Goal: Transaction & Acquisition: Purchase product/service

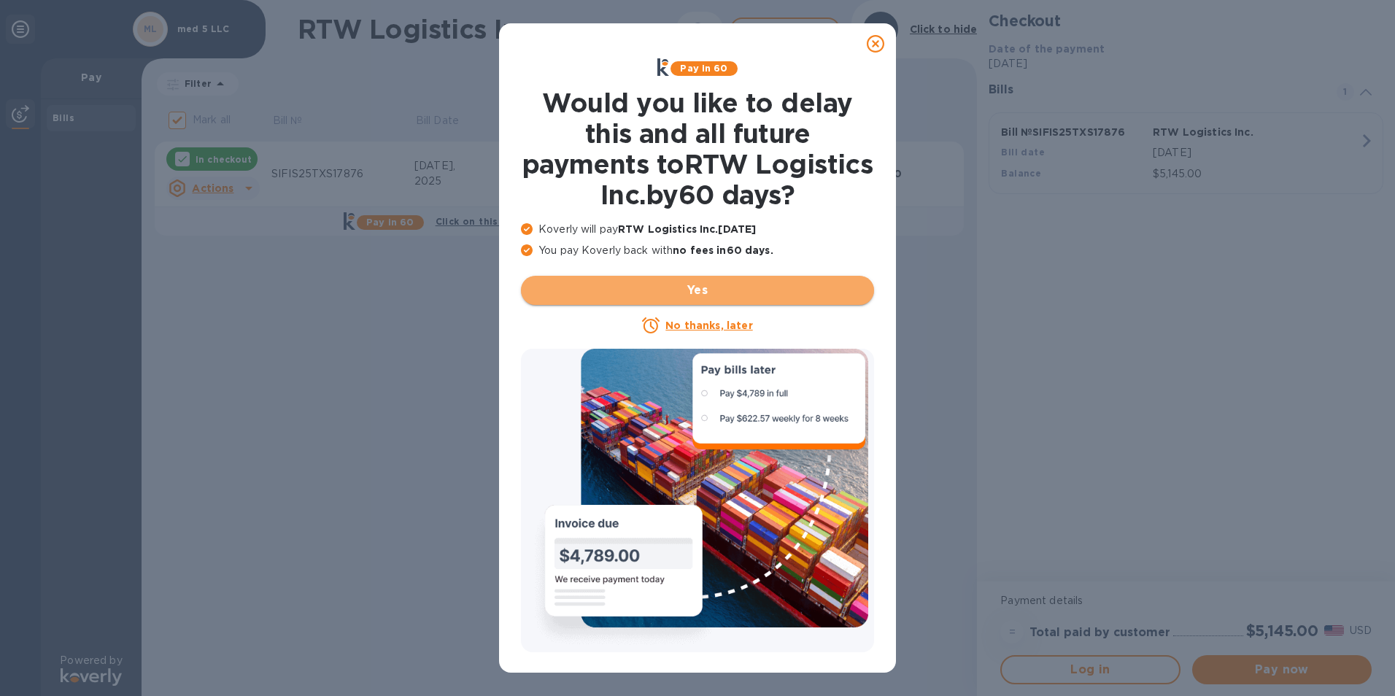
click at [694, 292] on span "Yes" at bounding box center [697, 291] width 330 height 18
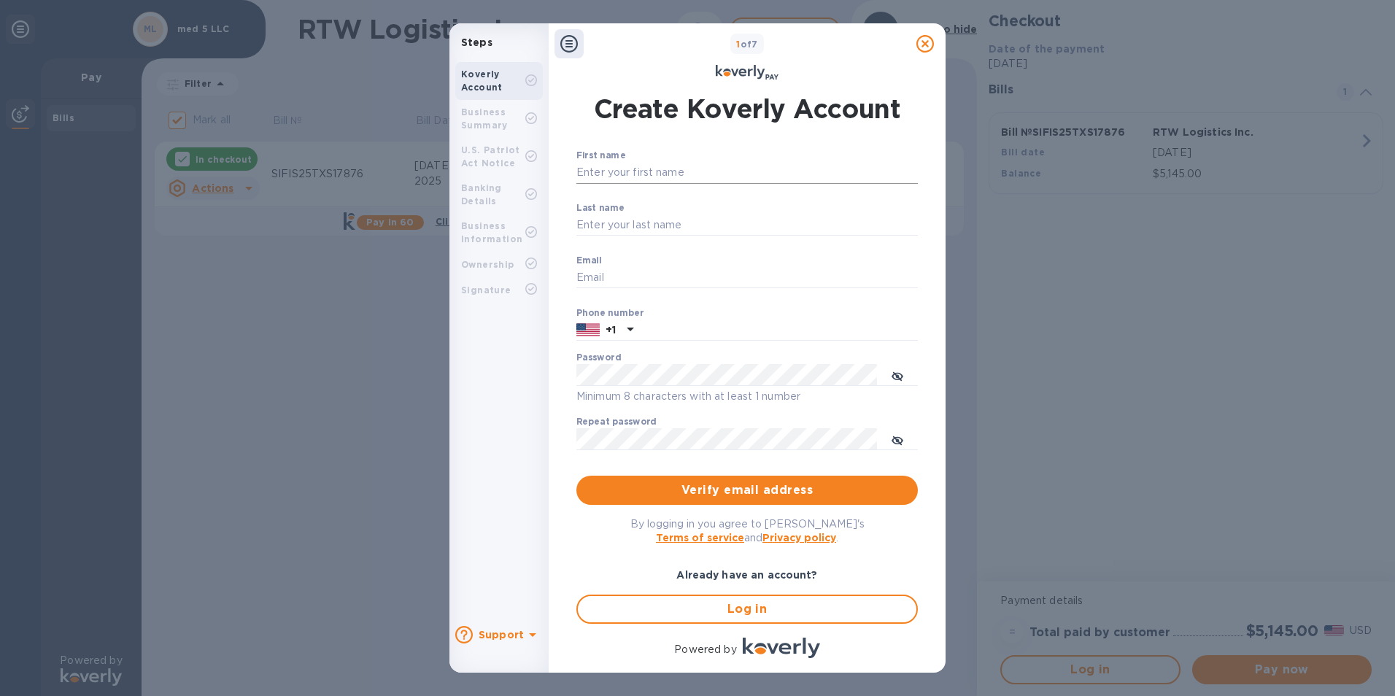
click at [656, 172] on input "First name" at bounding box center [746, 173] width 341 height 22
type input "HABIB"
type input "A ARAZI"
click at [647, 326] on input "text" at bounding box center [778, 330] width 279 height 22
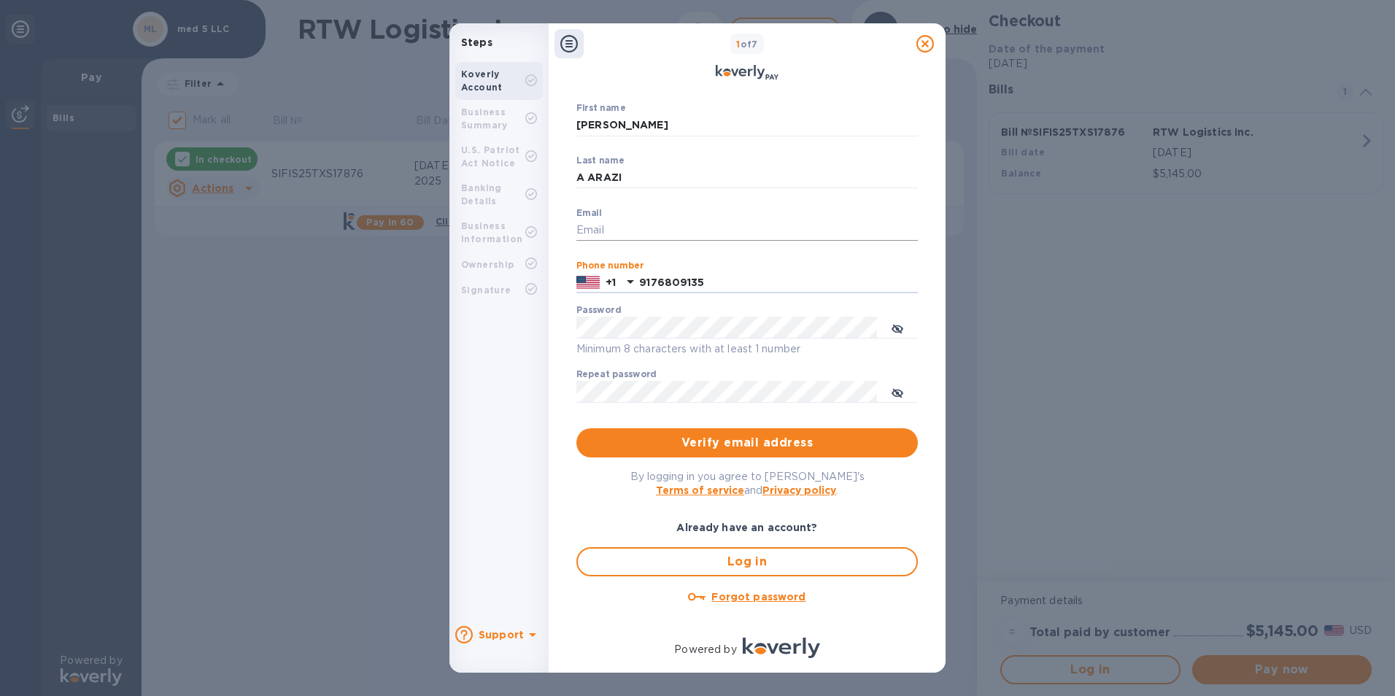
type input "9176809135"
click at [611, 220] on input "Email" at bounding box center [746, 231] width 341 height 22
type input "harazi@princessapparel.net"
click at [703, 439] on span "Verify email address" at bounding box center [747, 443] width 318 height 18
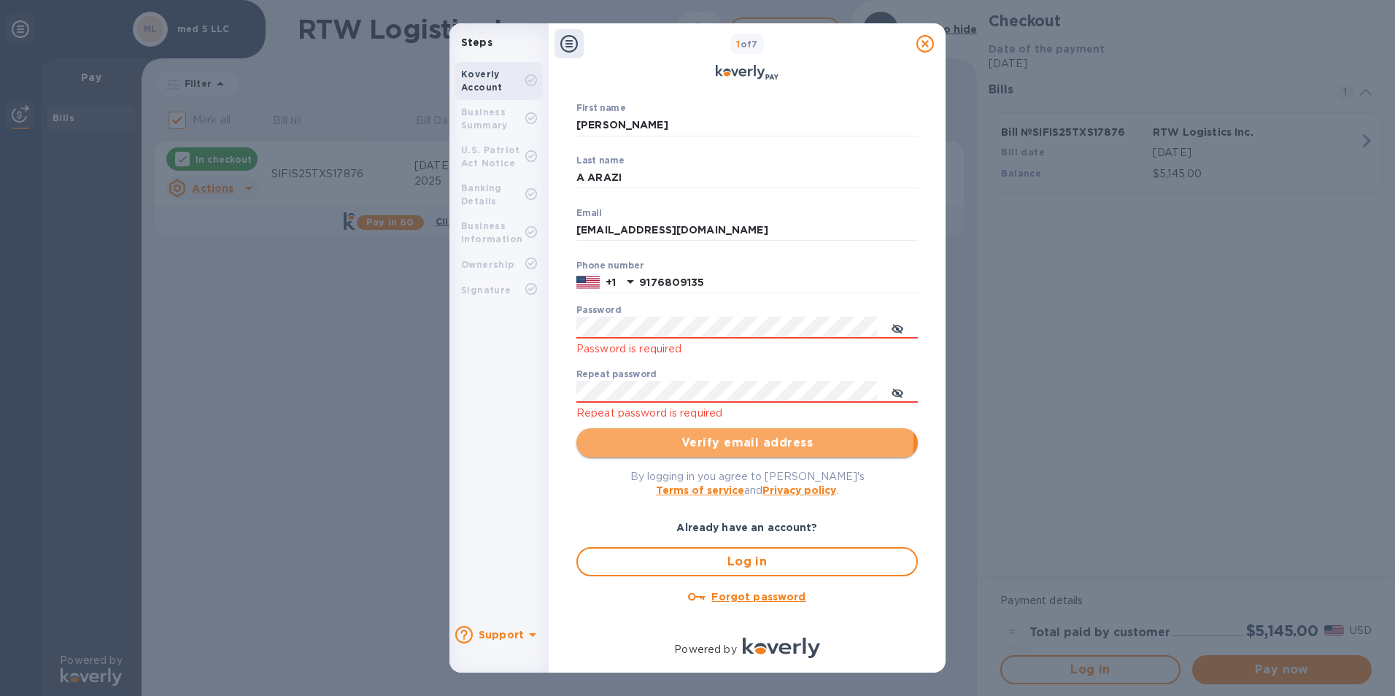
click at [703, 439] on span "Verify email address" at bounding box center [747, 443] width 318 height 18
click at [738, 439] on span "Verify email address" at bounding box center [747, 443] width 318 height 18
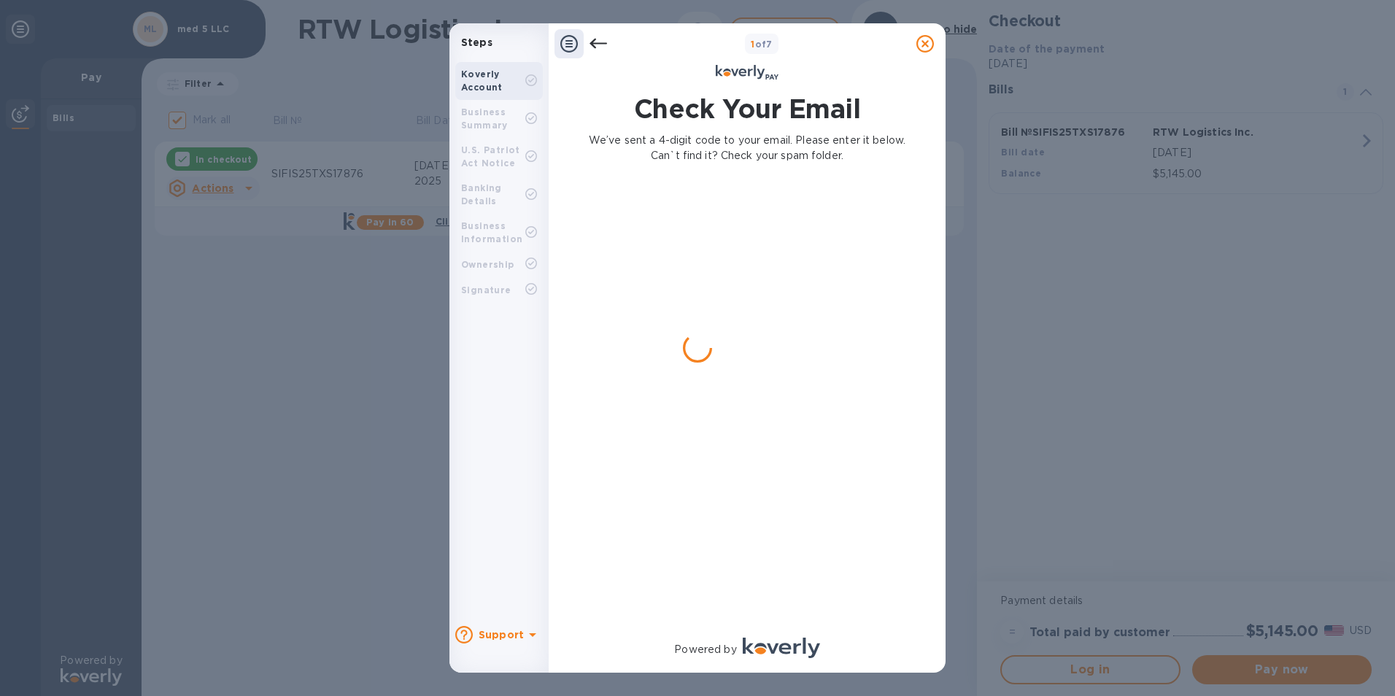
scroll to position [0, 0]
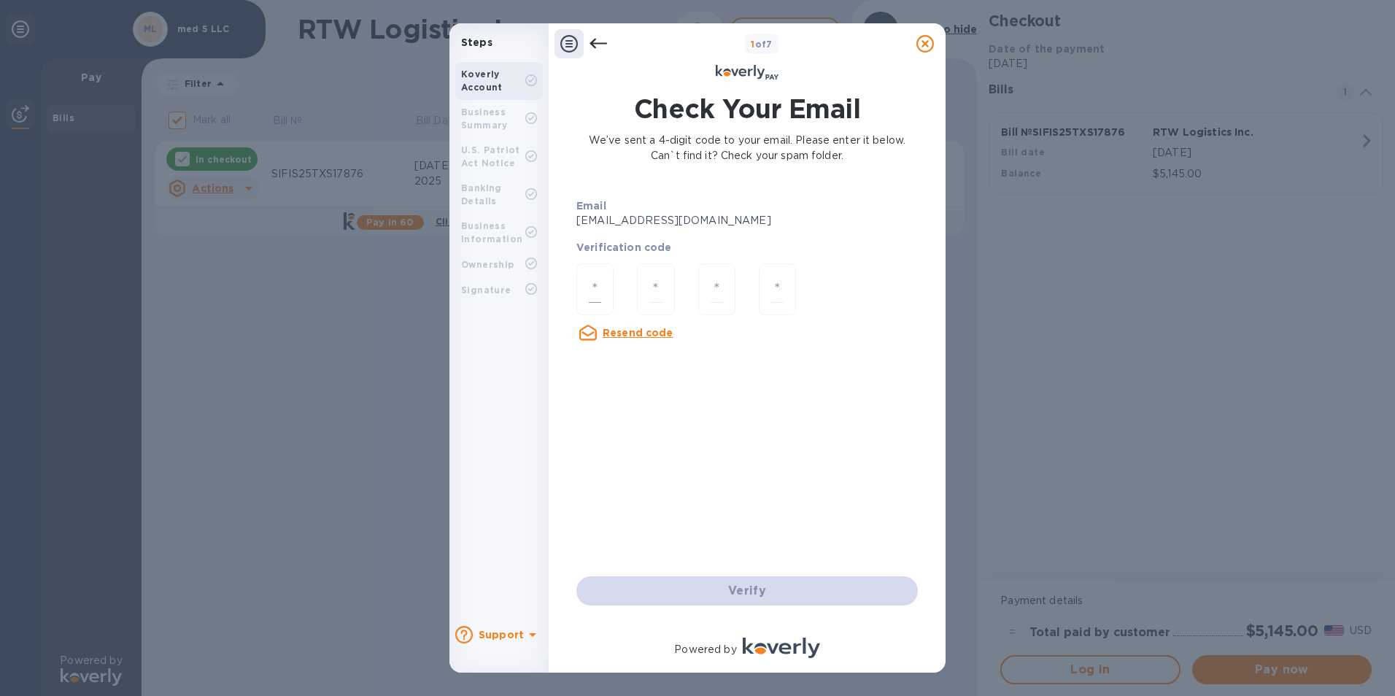
click at [597, 287] on input "number" at bounding box center [595, 289] width 12 height 27
type input "1"
type input "7"
type input "4"
type input "7"
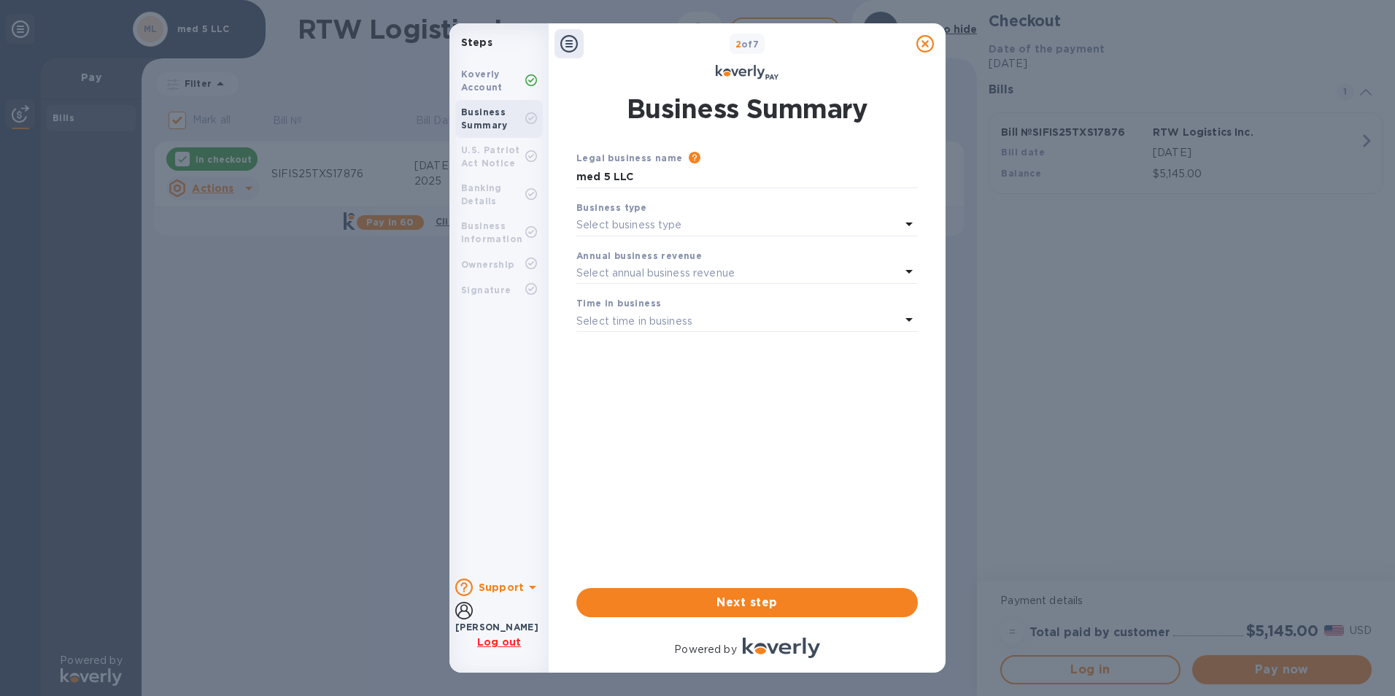
click at [910, 221] on icon at bounding box center [909, 224] width 18 height 18
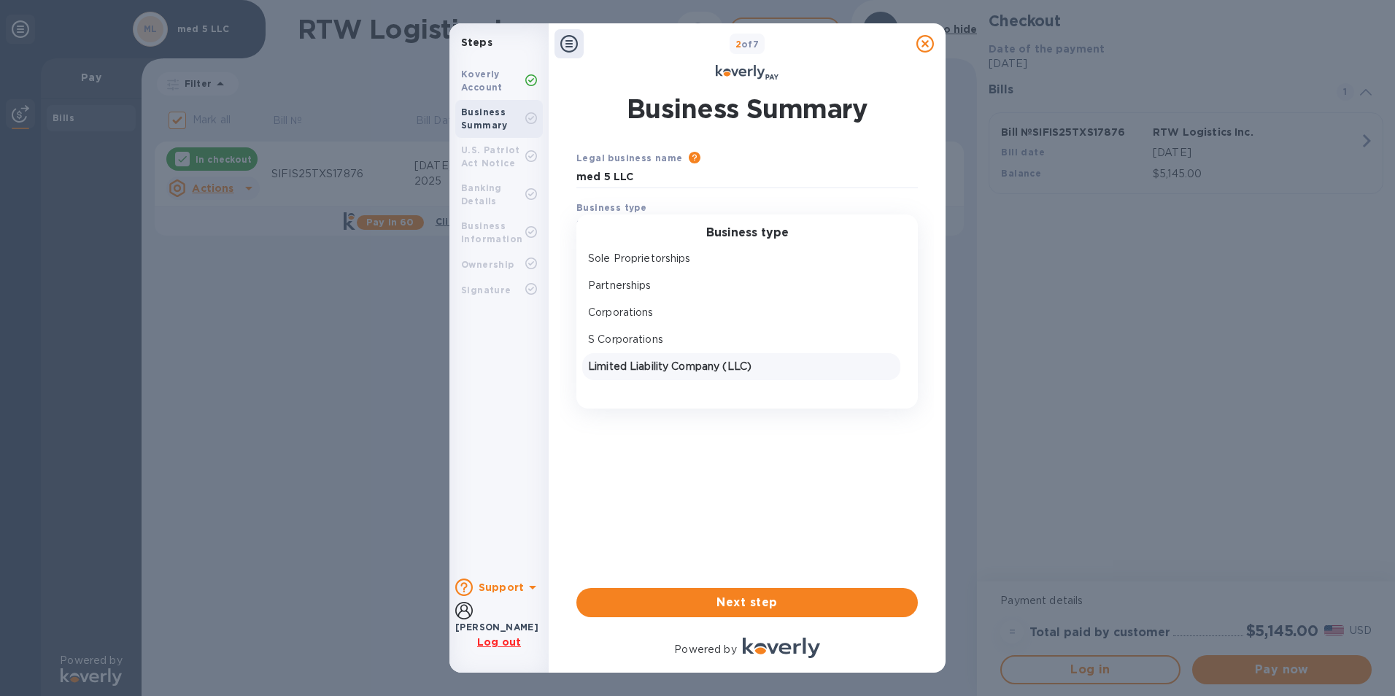
click at [628, 366] on p "Limited Liability Company (LLC)" at bounding box center [741, 366] width 306 height 15
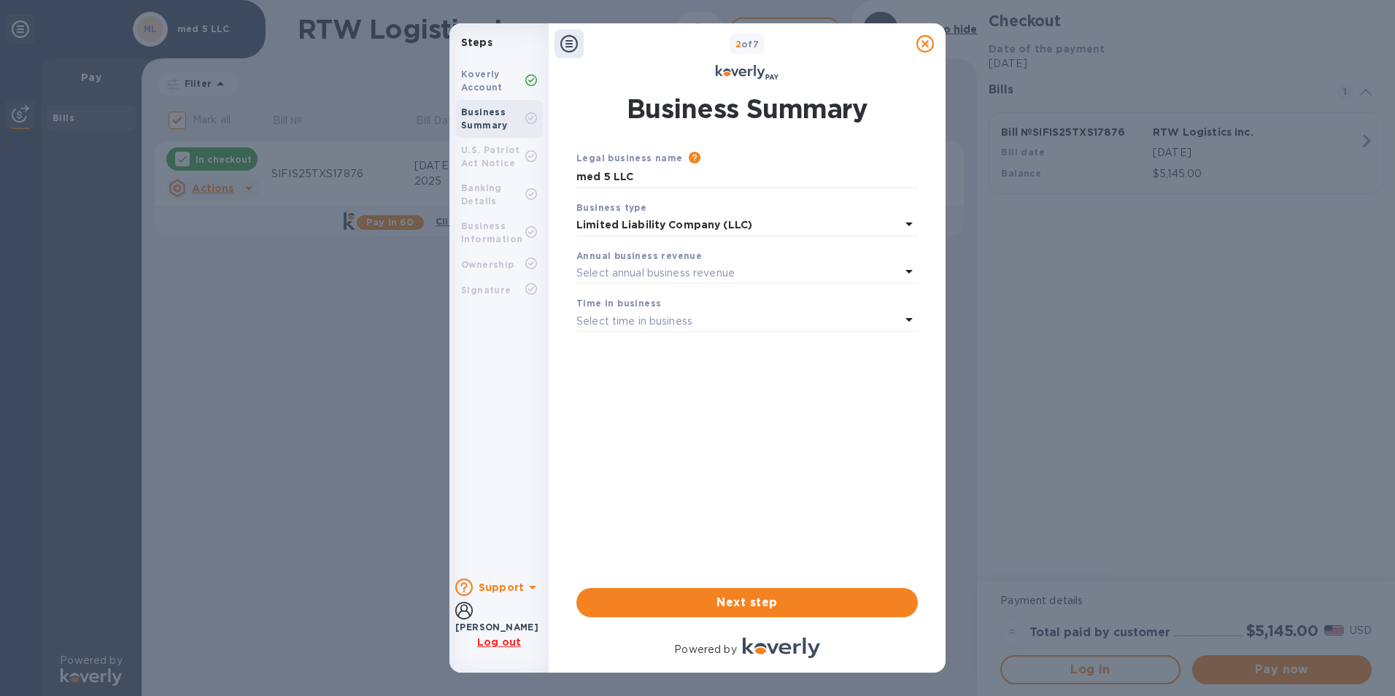
click at [640, 257] on b "Annual business revenue" at bounding box center [638, 255] width 125 height 11
click at [907, 270] on icon at bounding box center [909, 272] width 18 height 18
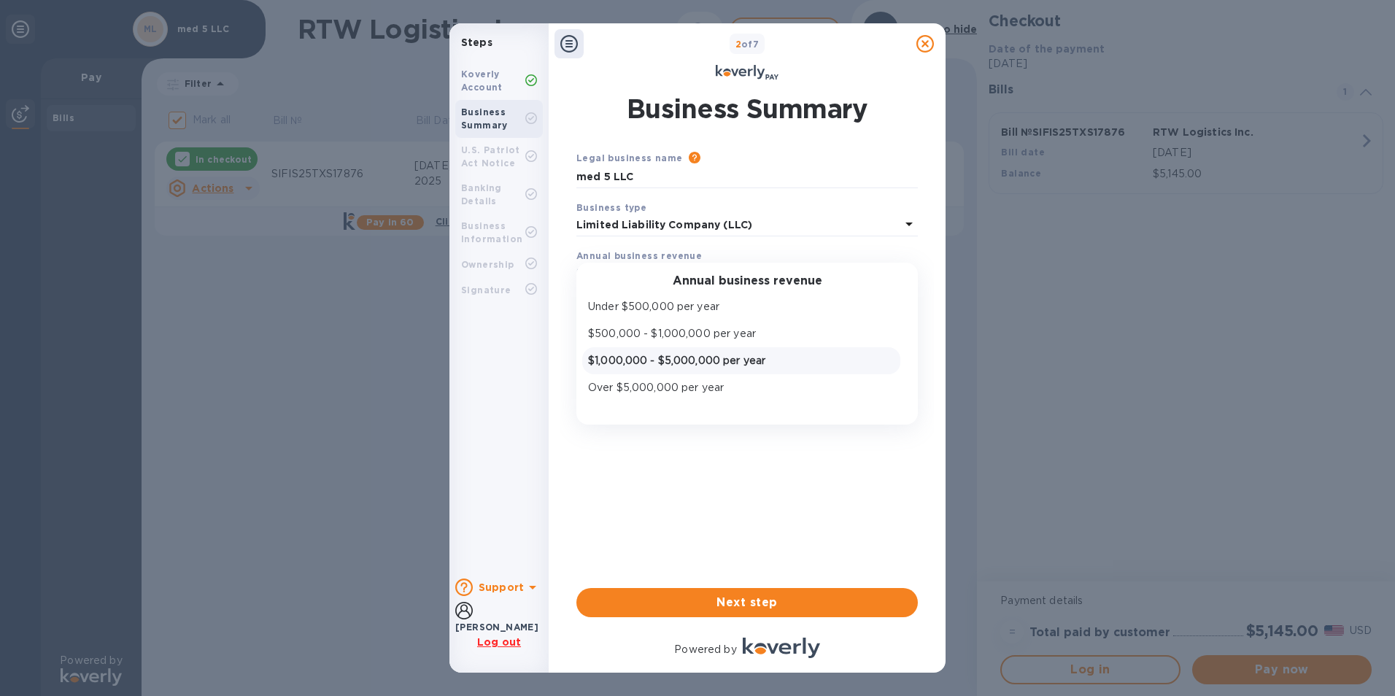
click at [670, 363] on p "$1,000,000 - $5,000,000 per year" at bounding box center [741, 360] width 306 height 15
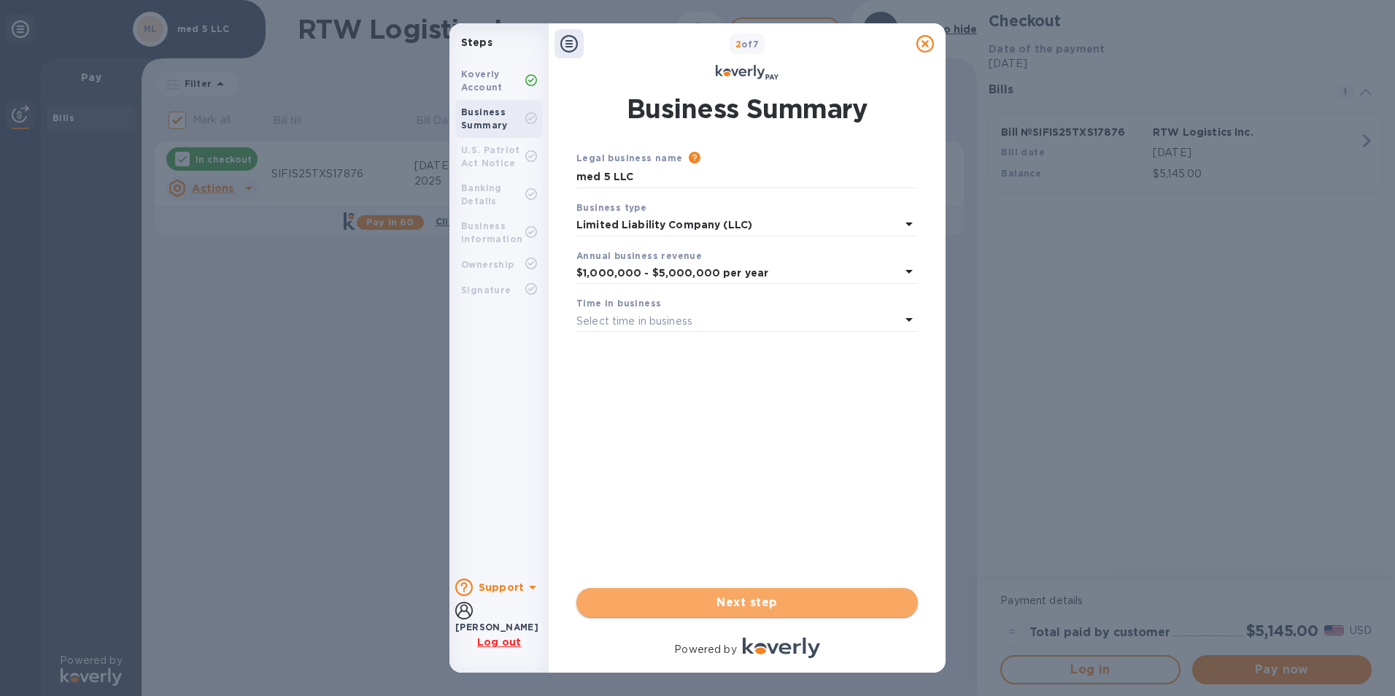
click at [743, 602] on span "Next step" at bounding box center [747, 603] width 318 height 18
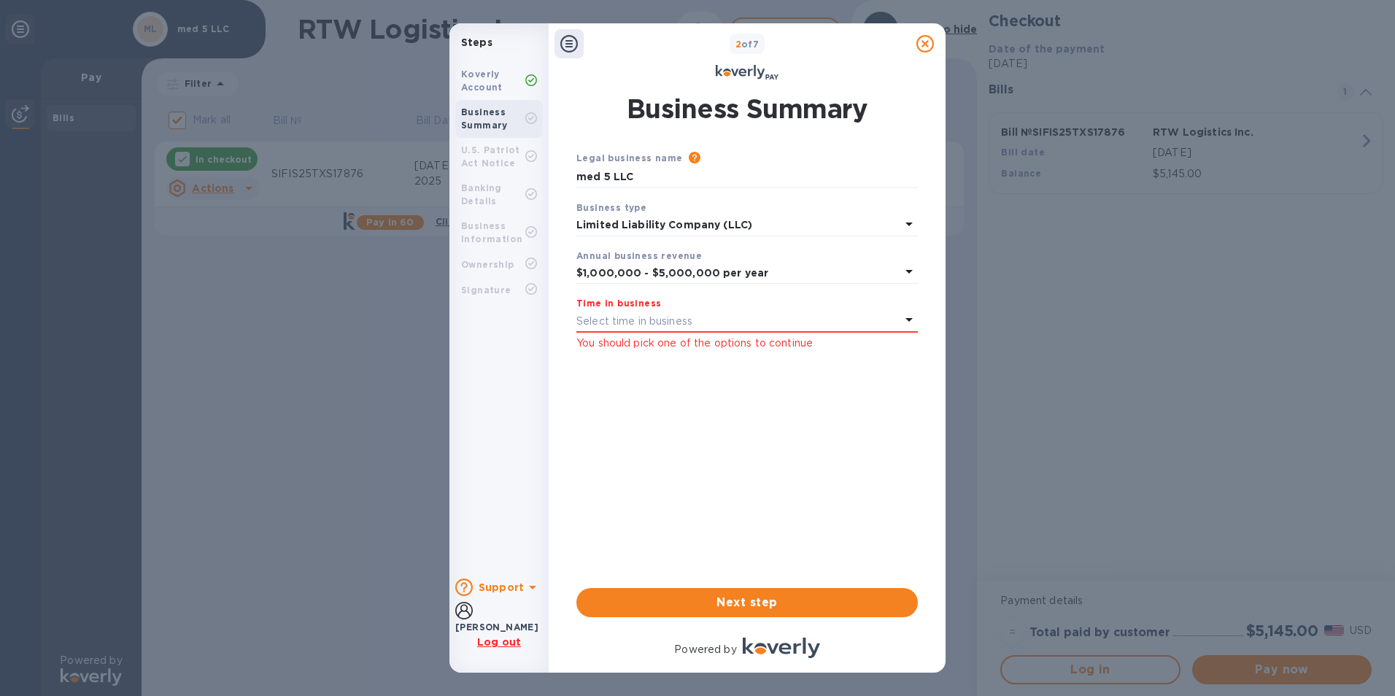
click at [910, 320] on icon at bounding box center [908, 320] width 7 height 4
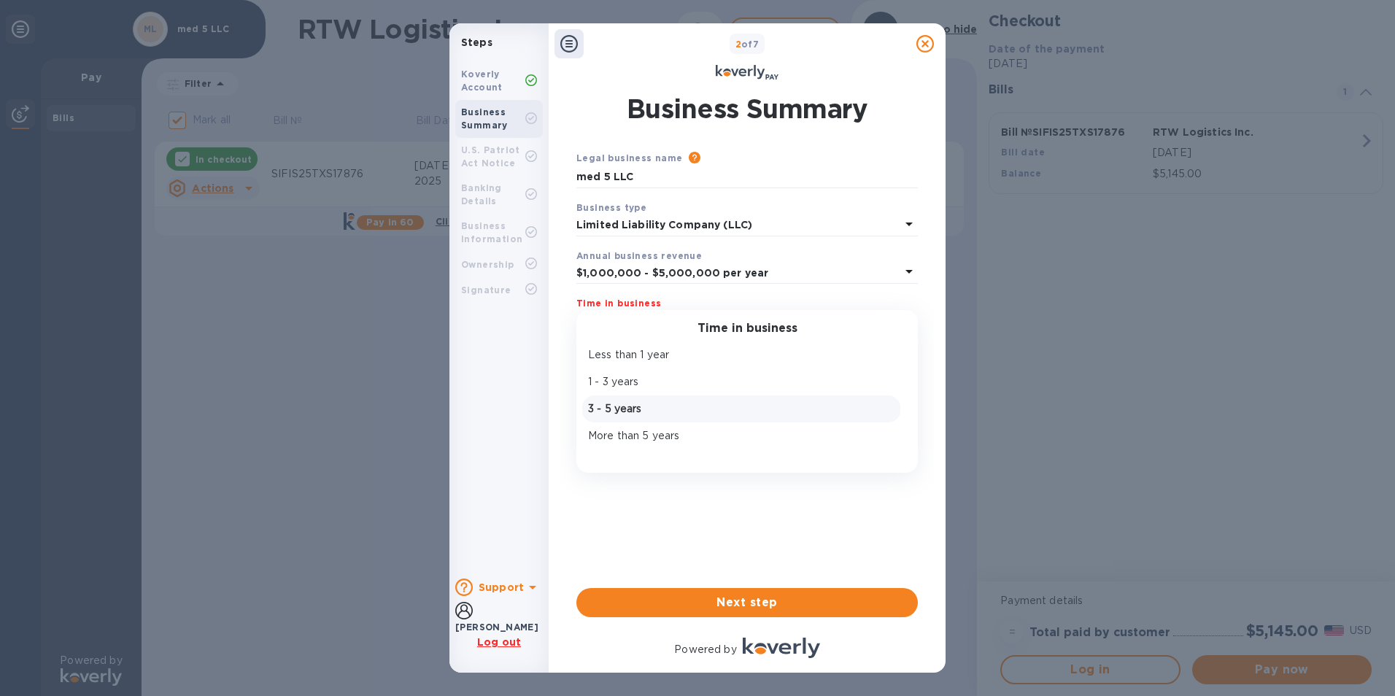
click at [689, 407] on p "3 - 5 years" at bounding box center [741, 408] width 306 height 15
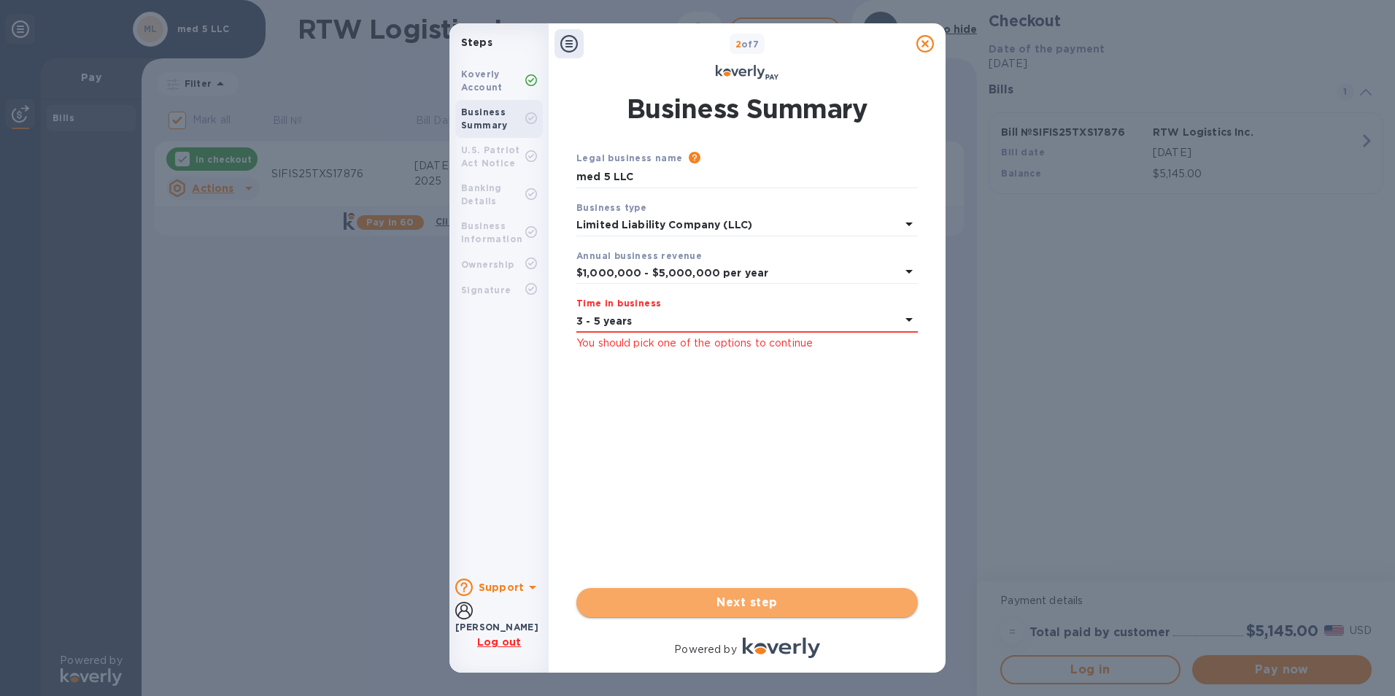
click at [747, 602] on span "Next step" at bounding box center [747, 603] width 318 height 18
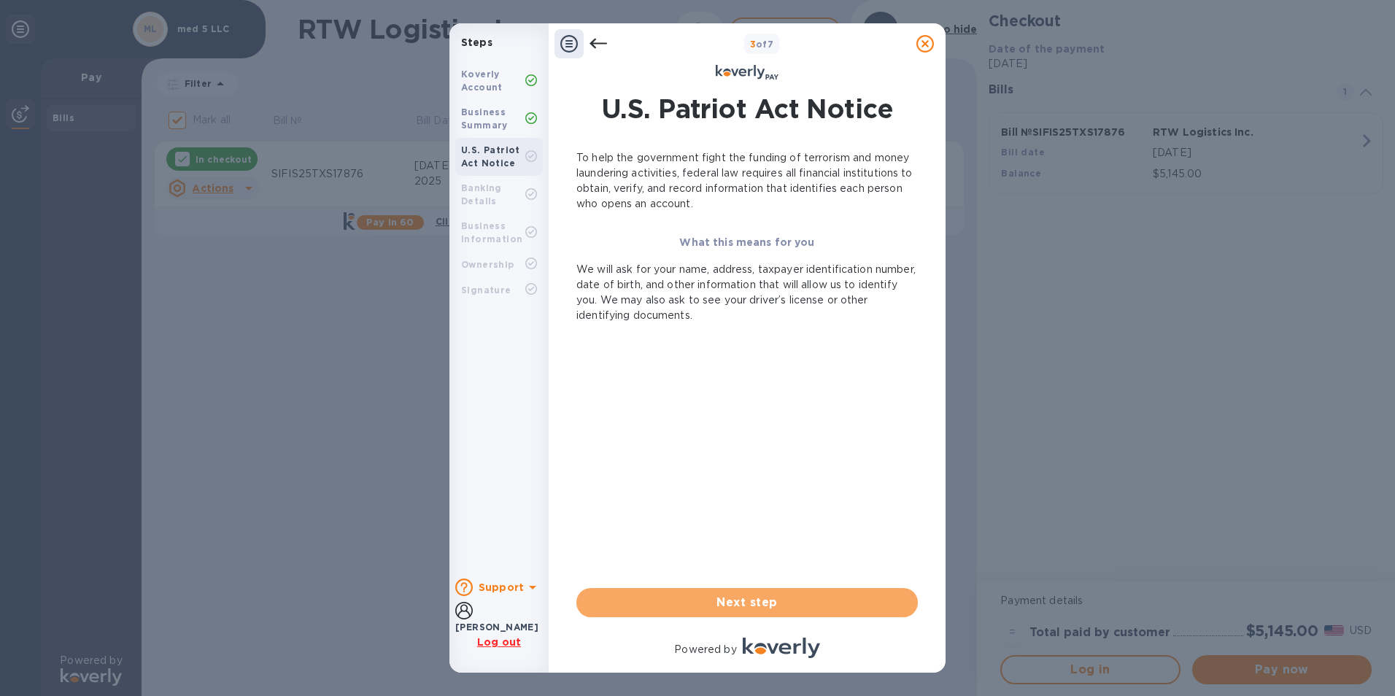
click at [747, 602] on span "Next step" at bounding box center [747, 603] width 318 height 18
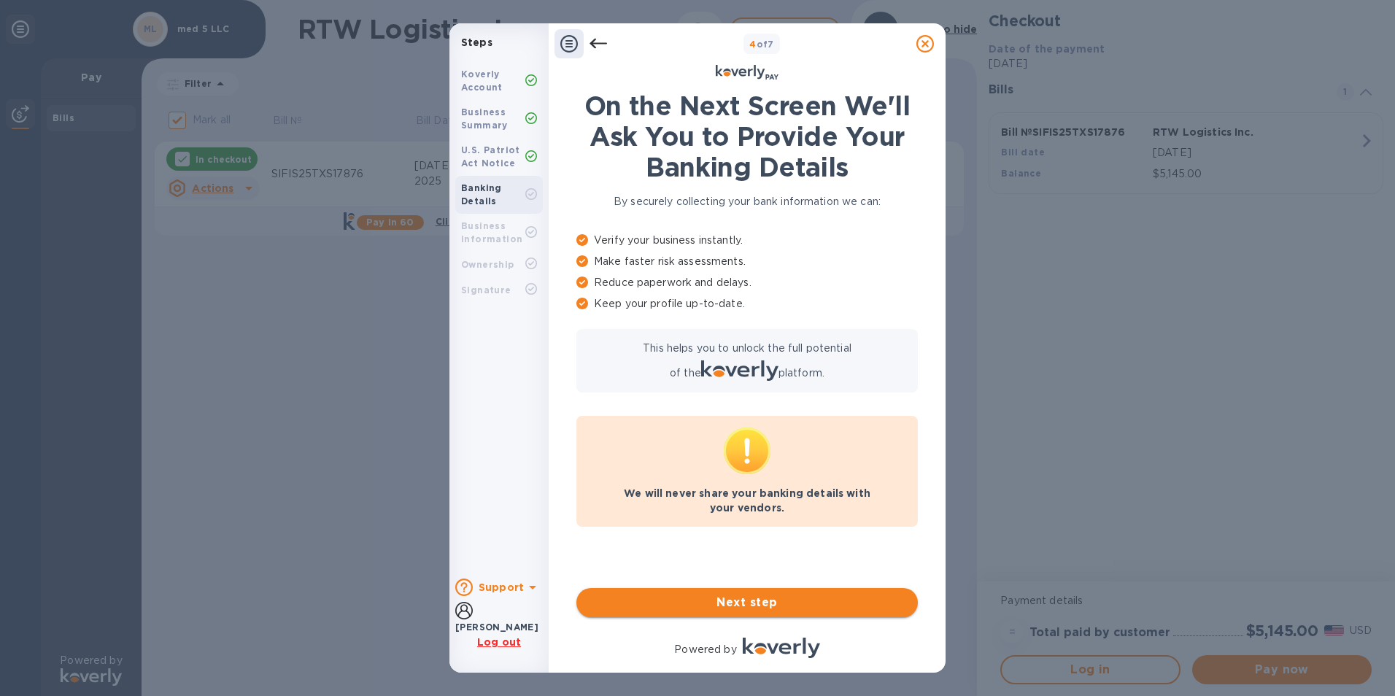
click at [737, 599] on span "Next step" at bounding box center [747, 603] width 318 height 18
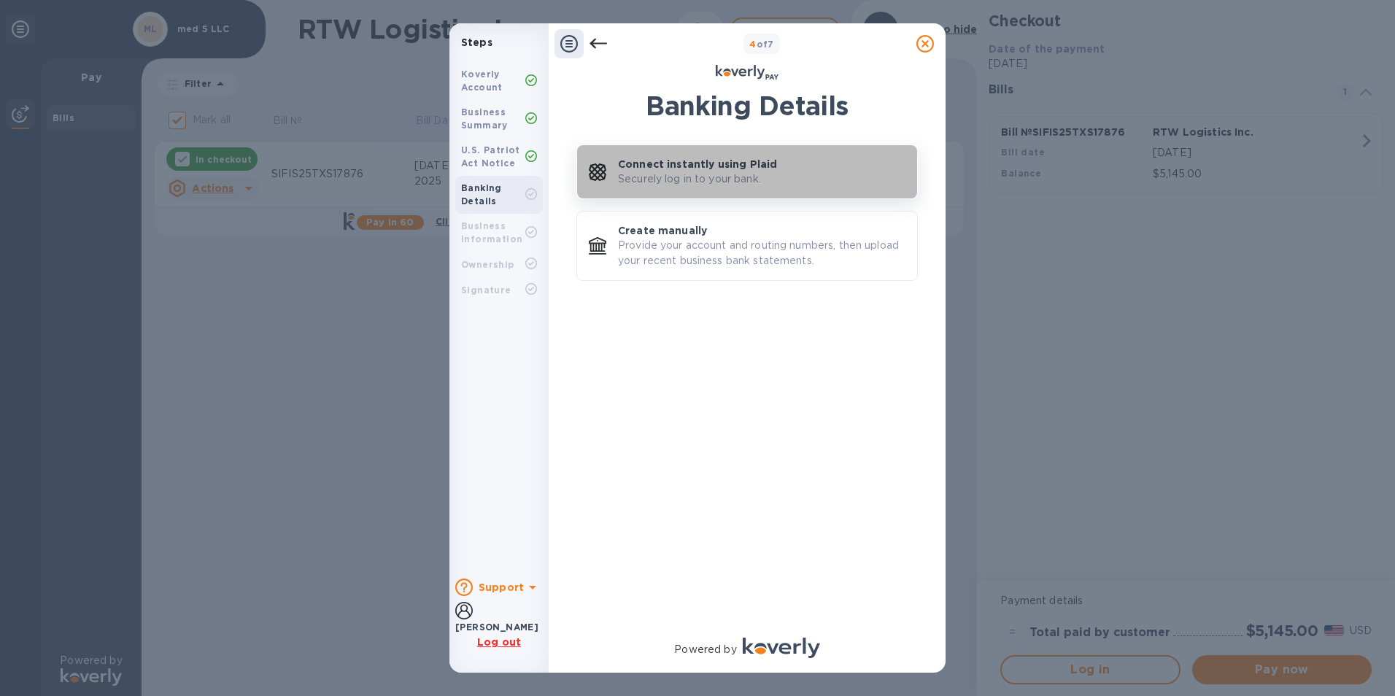
click at [673, 177] on p "Securely log in to your bank." at bounding box center [689, 178] width 143 height 15
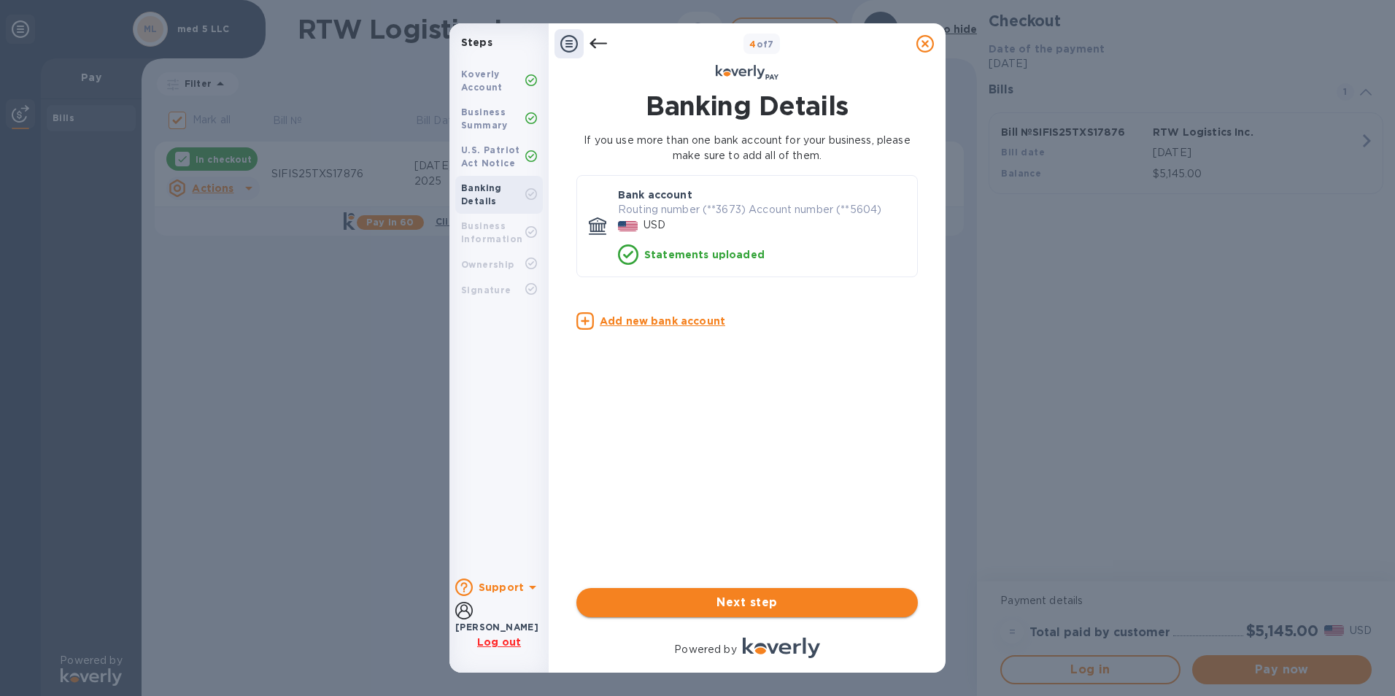
click at [732, 605] on span "Next step" at bounding box center [747, 603] width 318 height 18
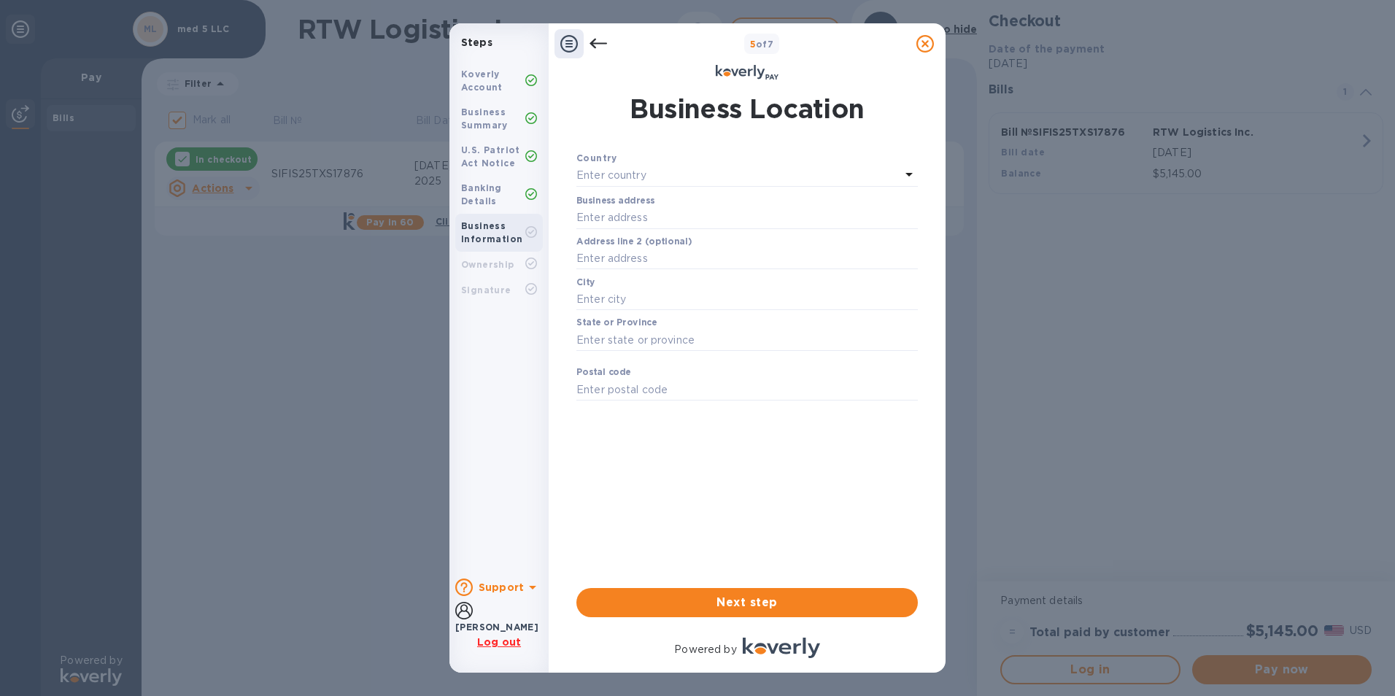
click at [907, 174] on icon at bounding box center [908, 175] width 7 height 4
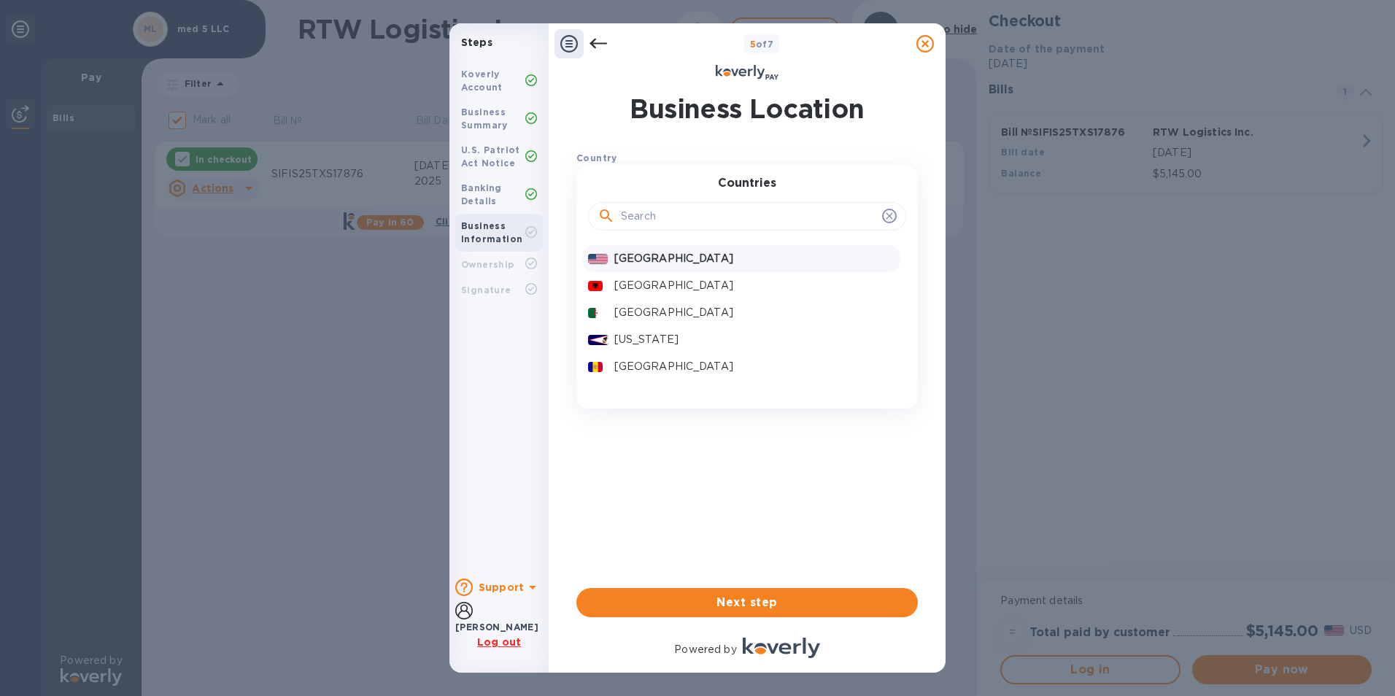
click at [621, 257] on p "United States" at bounding box center [754, 258] width 280 height 15
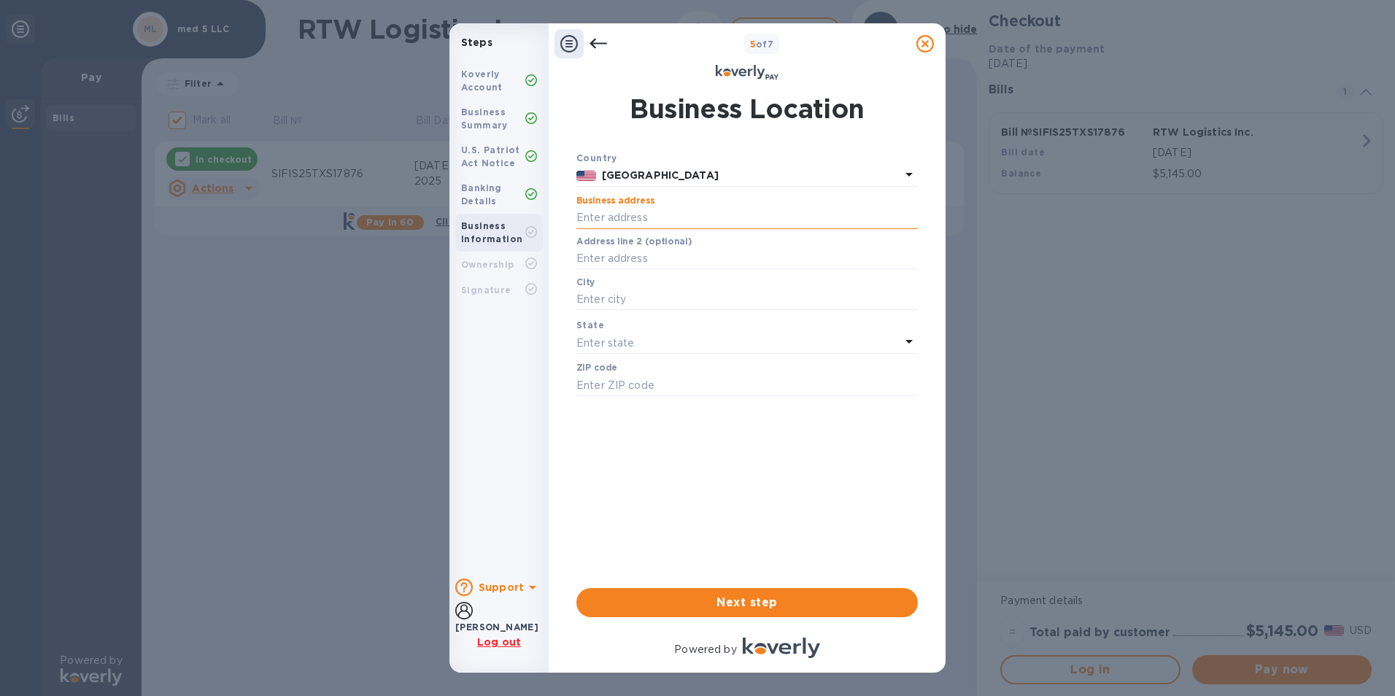
click at [718, 221] on input "text" at bounding box center [746, 218] width 341 height 22
click at [706, 303] on input "text" at bounding box center [746, 300] width 341 height 22
type input "NEW YORK"
type input "208 w 38 th street"
type input "suite 508"
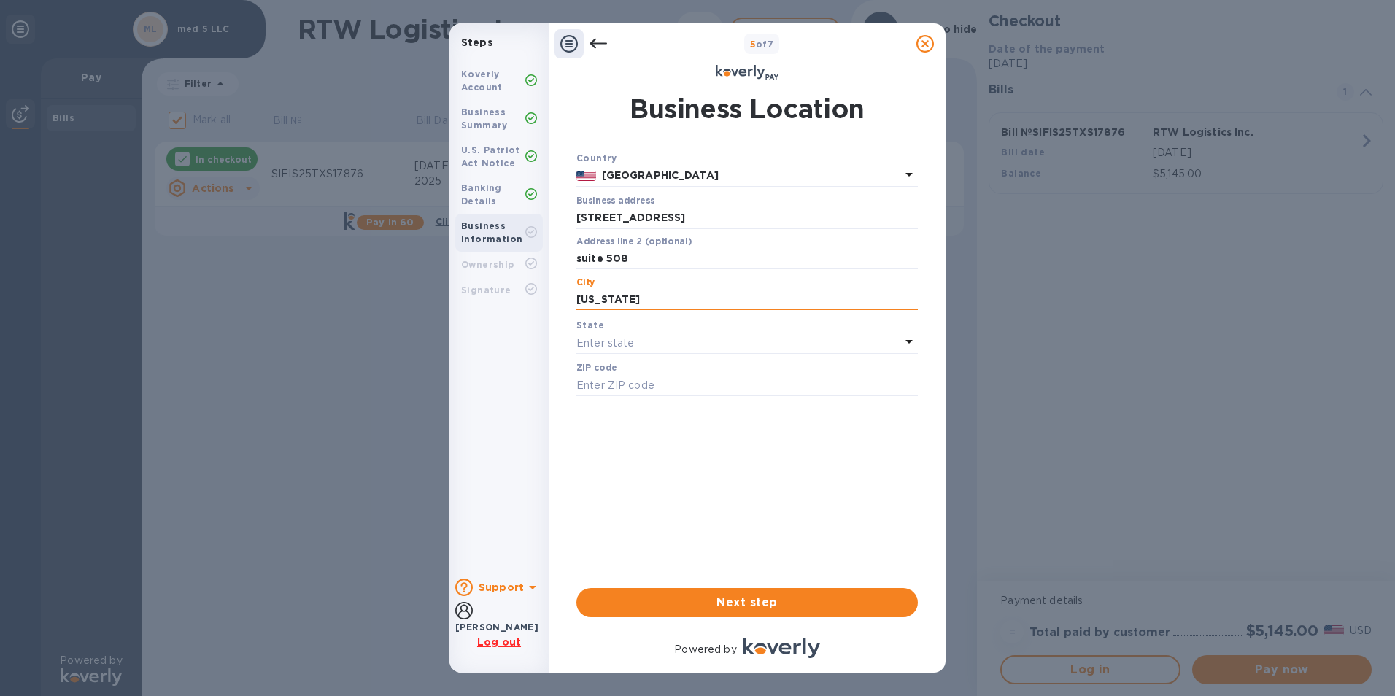
type input "10018"
click at [705, 336] on div "Enter state" at bounding box center [738, 343] width 324 height 20
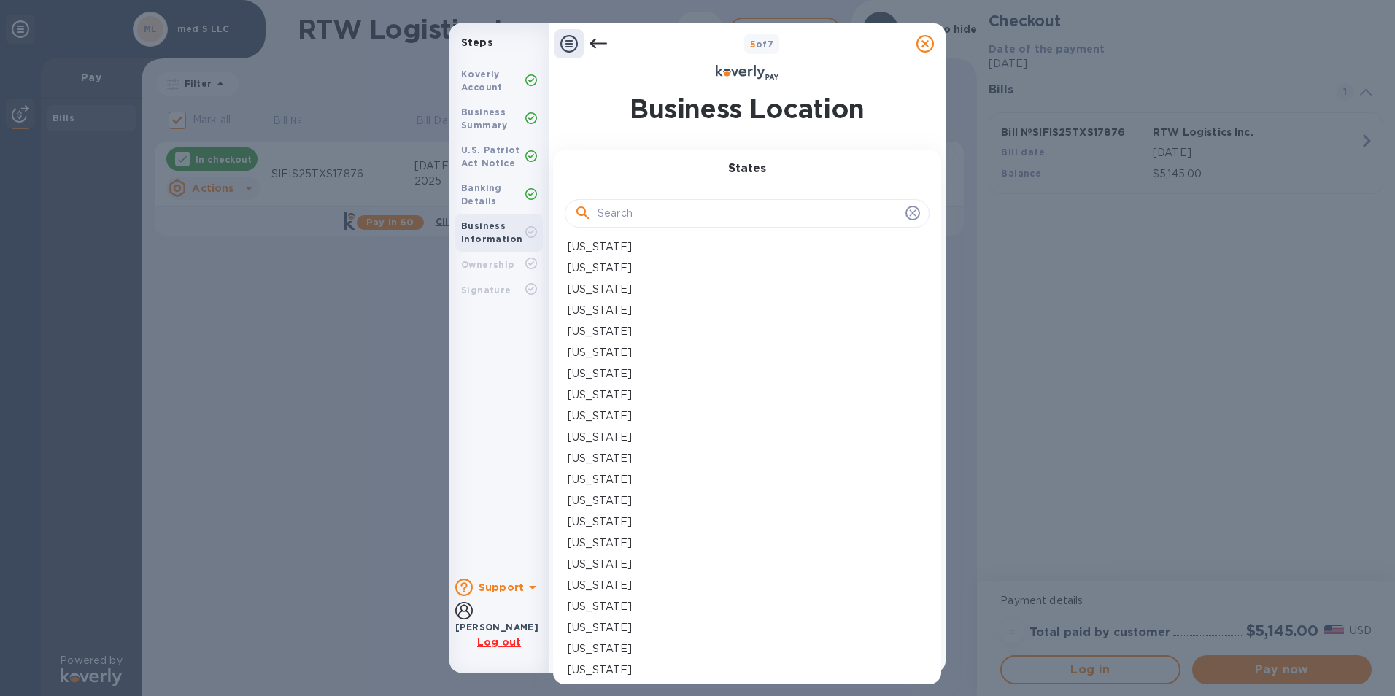
click at [705, 336] on div "Arkansas" at bounding box center [746, 331] width 359 height 15
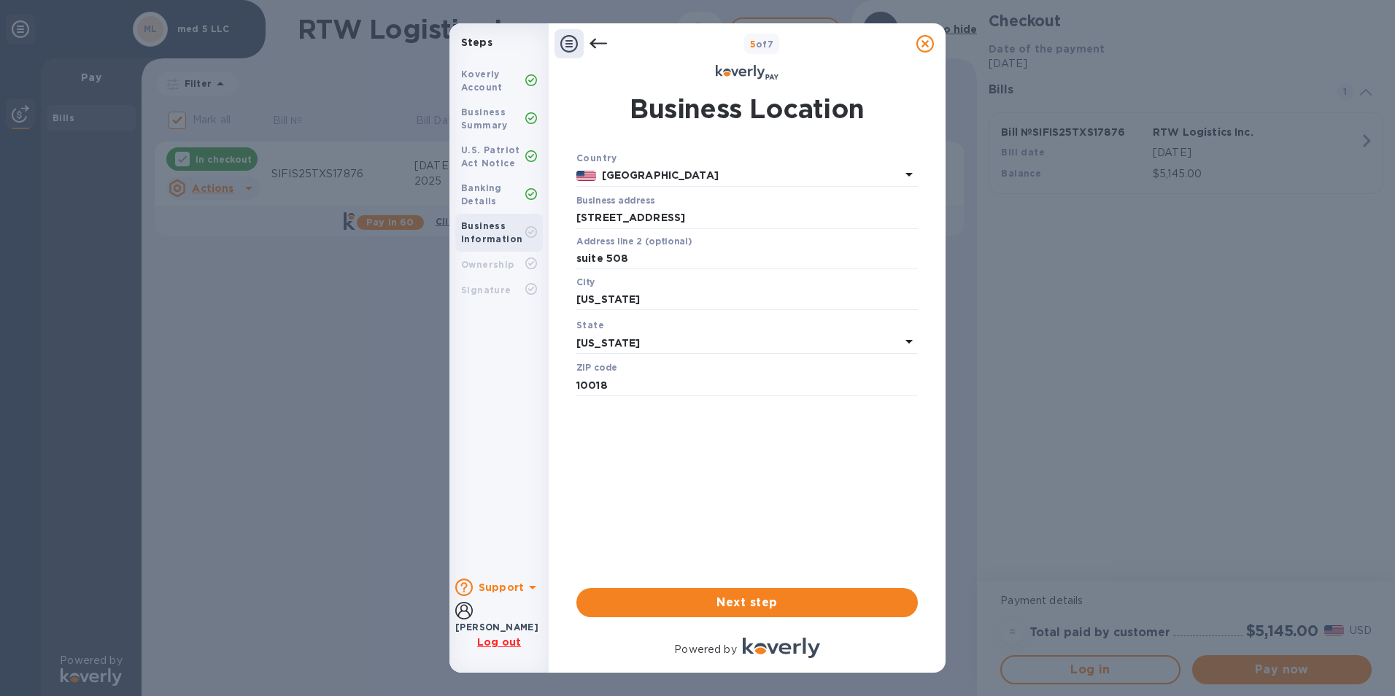
click at [907, 339] on icon at bounding box center [909, 342] width 18 height 18
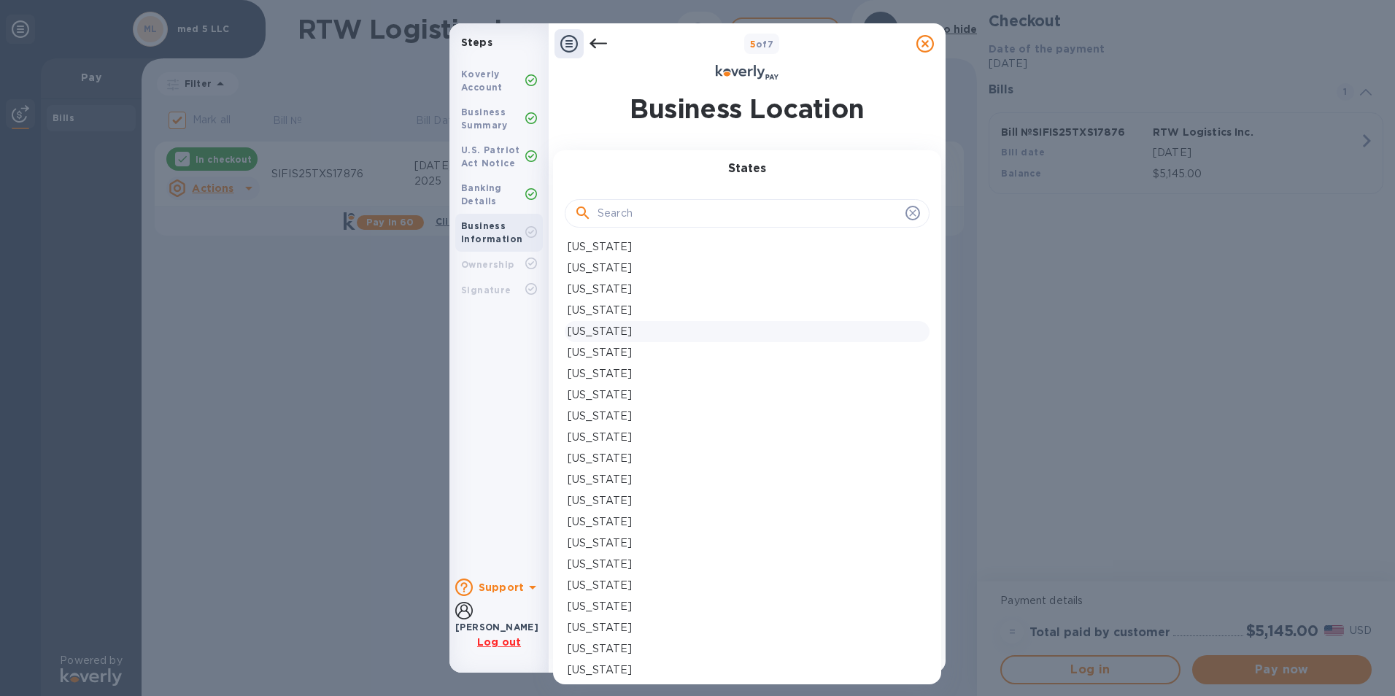
scroll to position [365, 0]
click at [645, 640] on div "New York" at bounding box center [746, 643] width 359 height 15
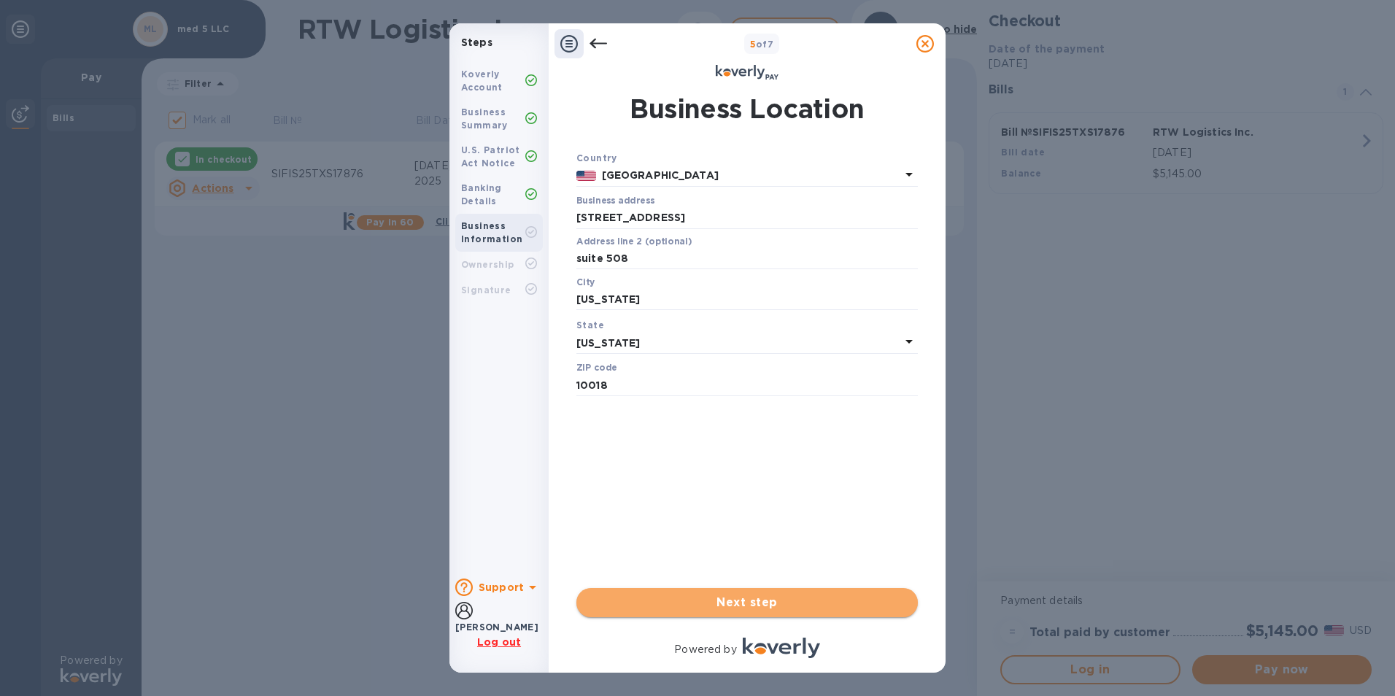
click at [752, 600] on span "Next step" at bounding box center [747, 603] width 318 height 18
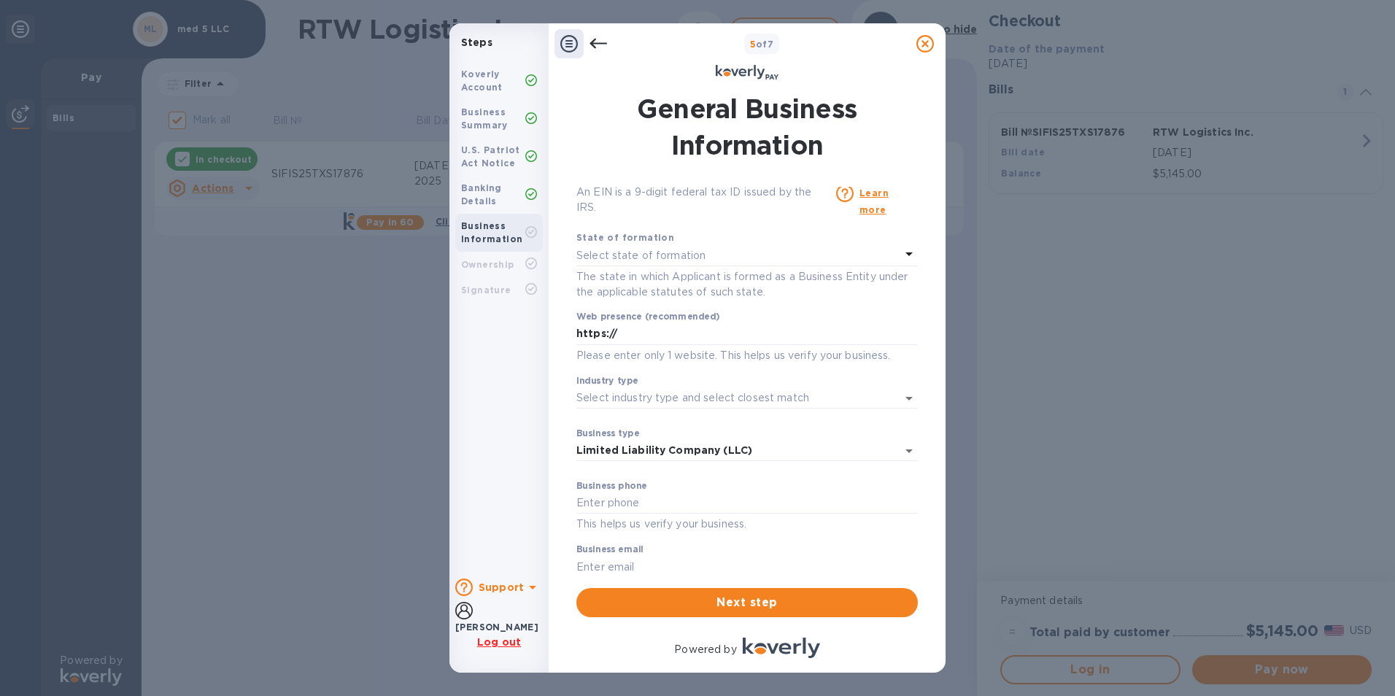
scroll to position [60, 0]
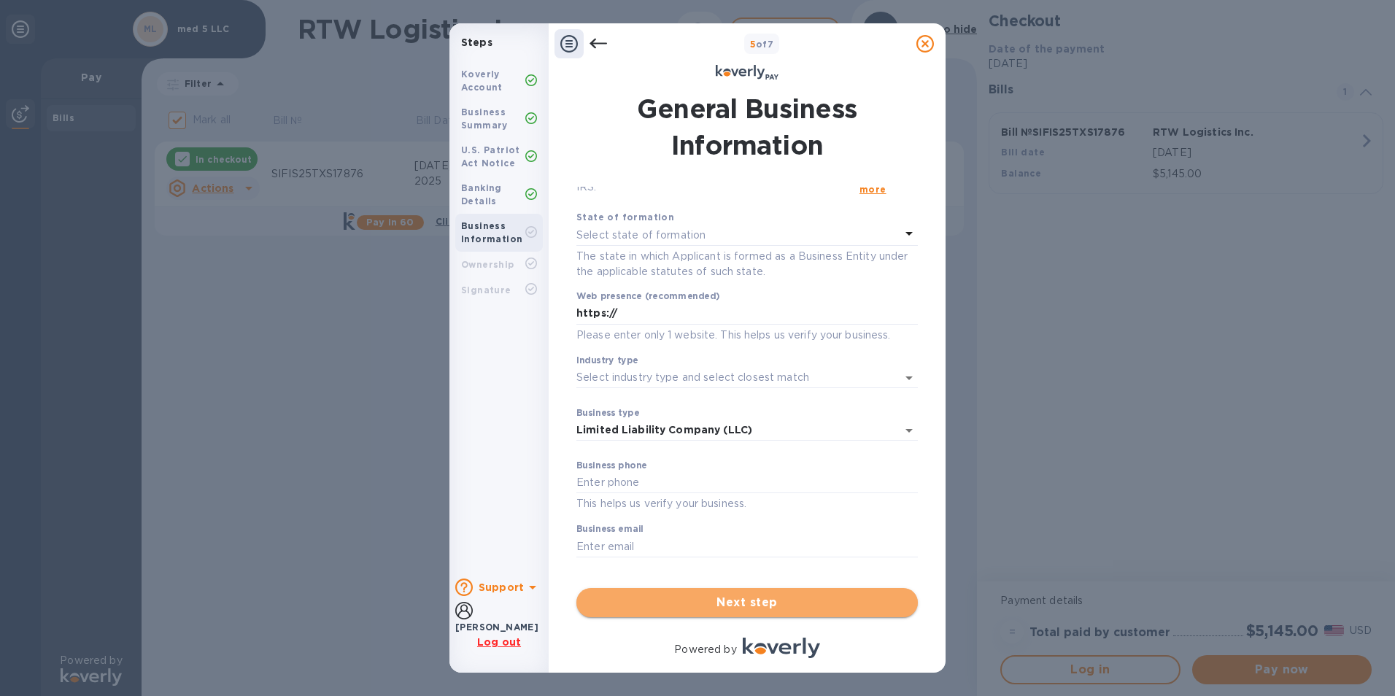
click at [734, 605] on span "Next step" at bounding box center [747, 603] width 318 height 18
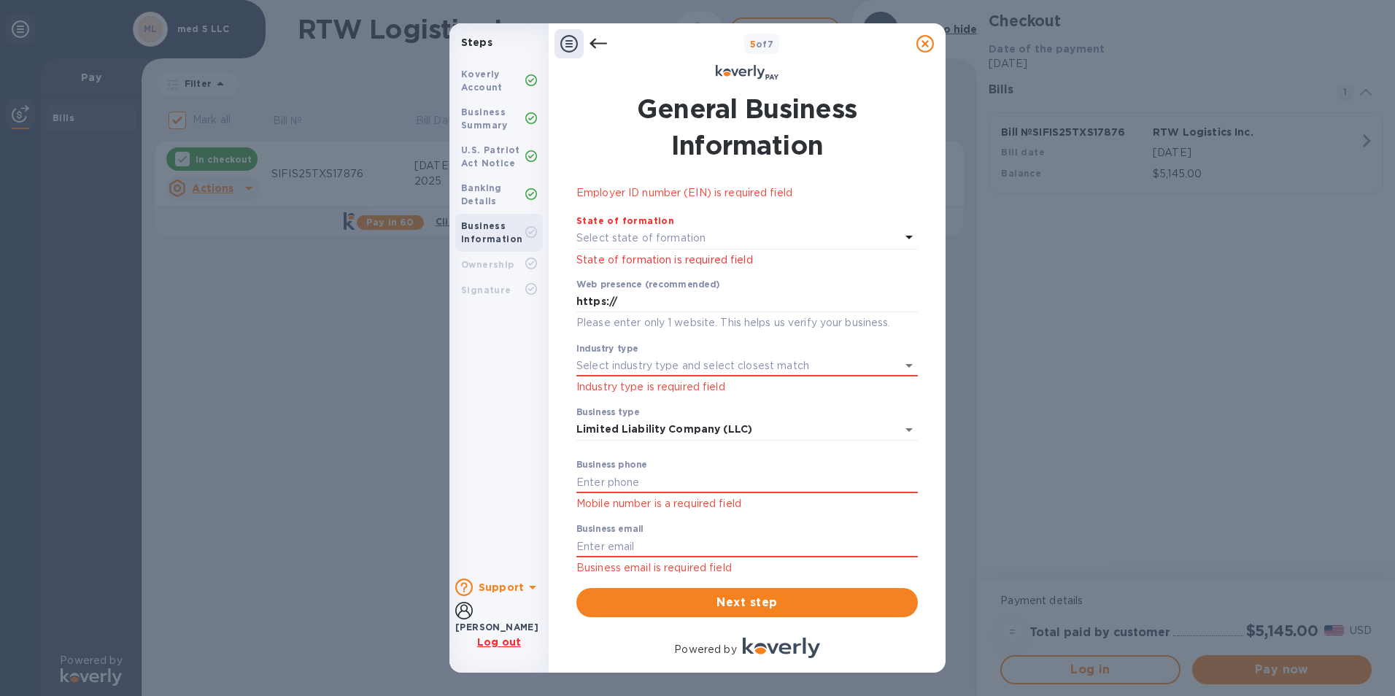
click at [903, 239] on icon at bounding box center [909, 237] width 18 height 18
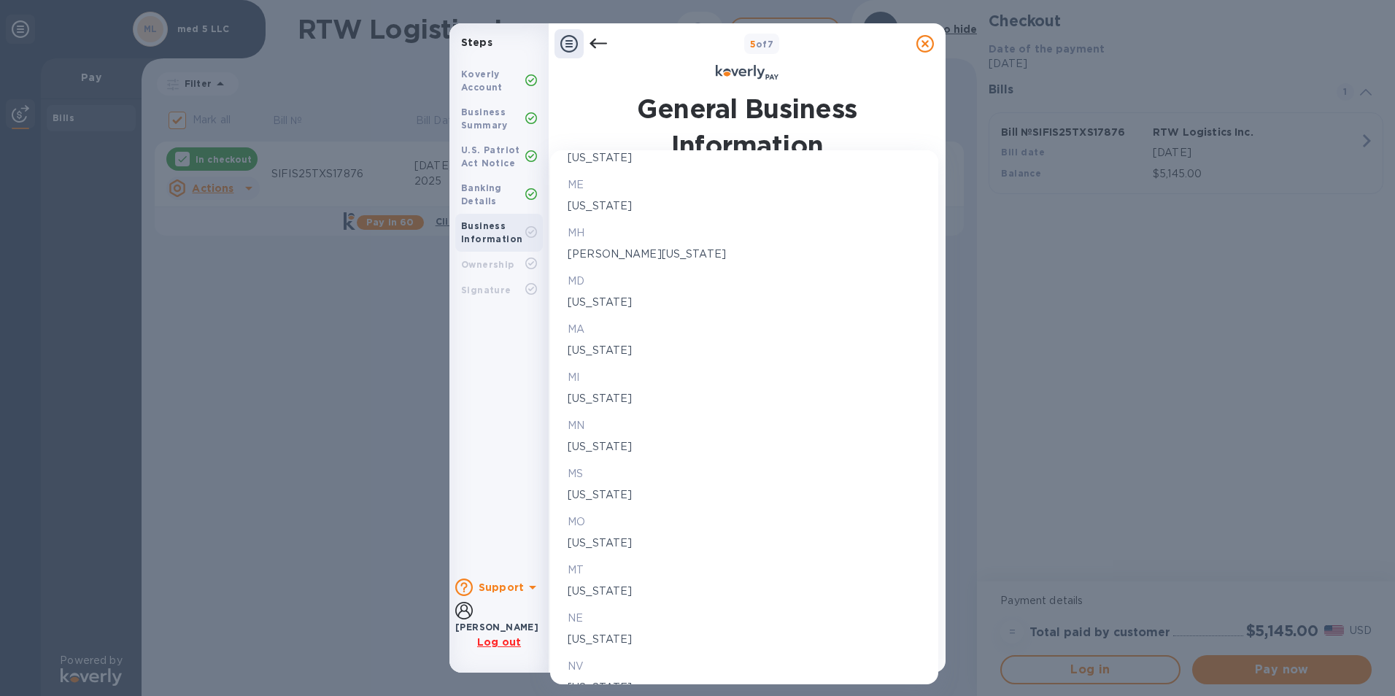
scroll to position [1386, 0]
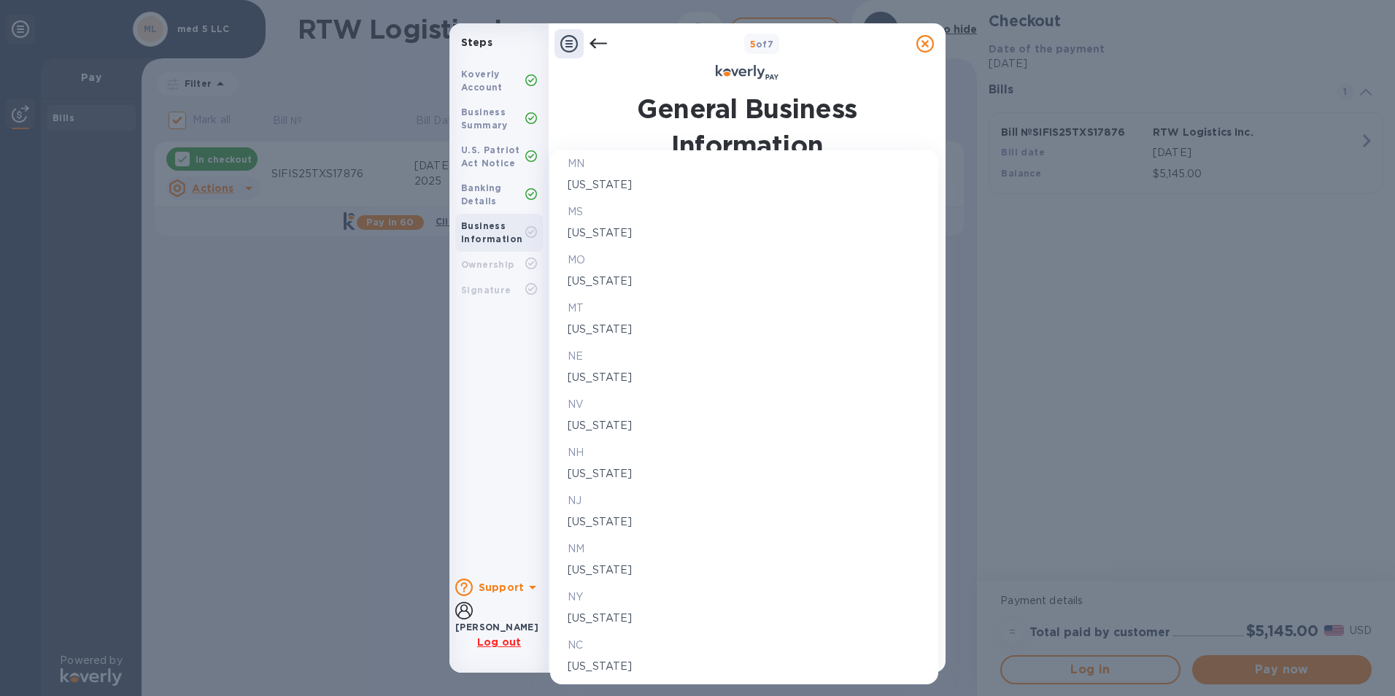
click at [595, 623] on p "New York" at bounding box center [743, 617] width 353 height 15
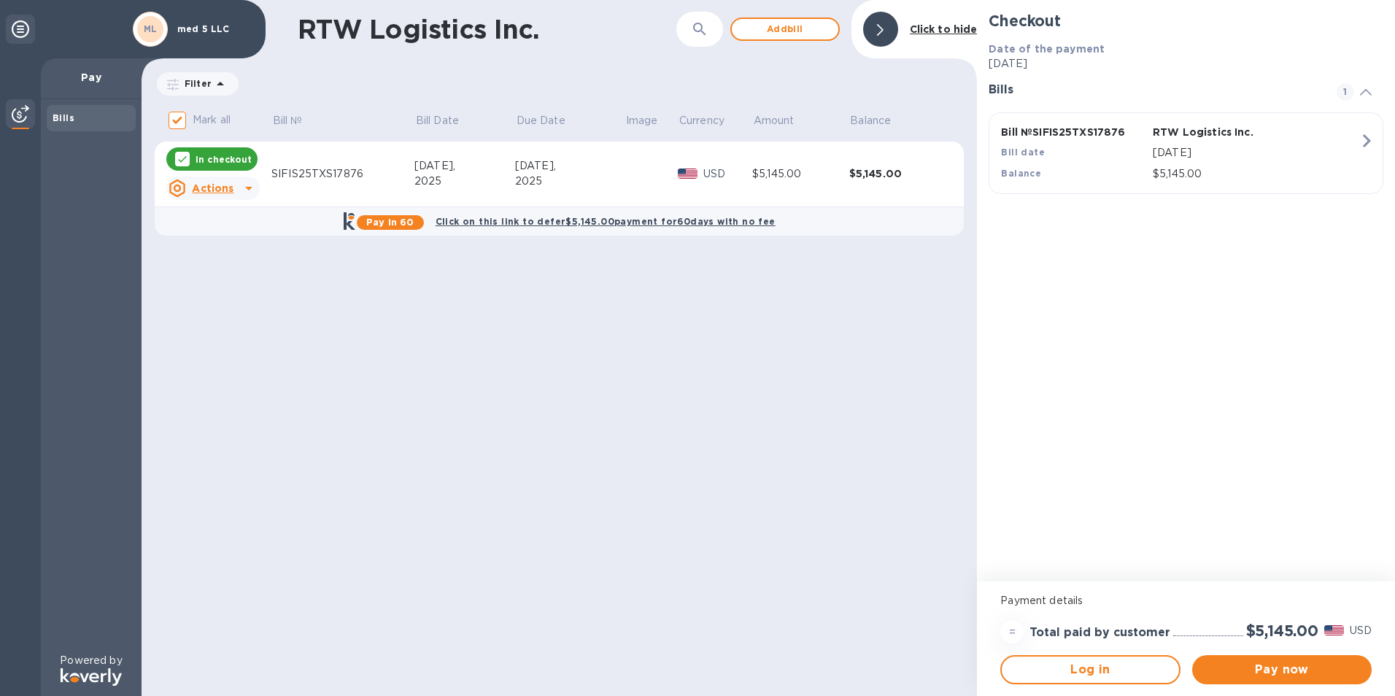
click at [248, 188] on icon at bounding box center [248, 189] width 7 height 4
click at [248, 188] on div at bounding box center [697, 348] width 1395 height 696
click at [514, 222] on b "Click on this link to defer $5,145.00 payment for 60 days with no fee" at bounding box center [605, 221] width 340 height 11
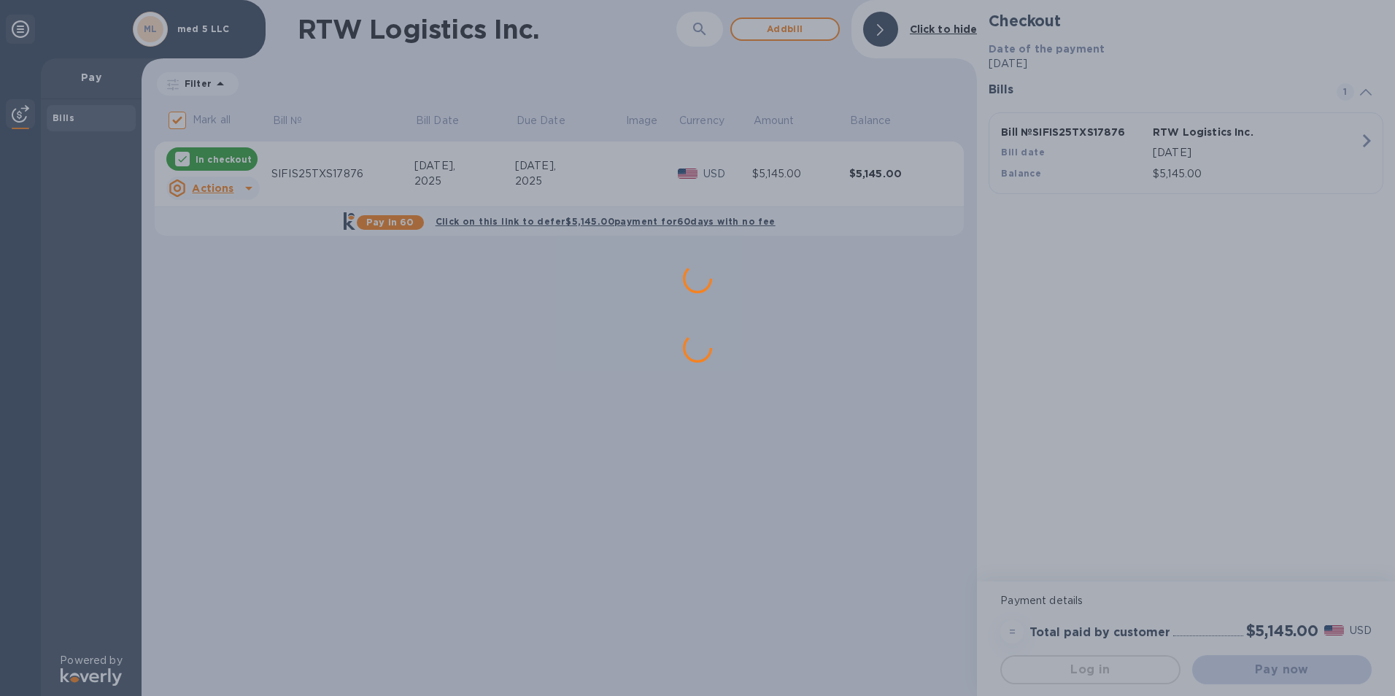
scroll to position [0, 0]
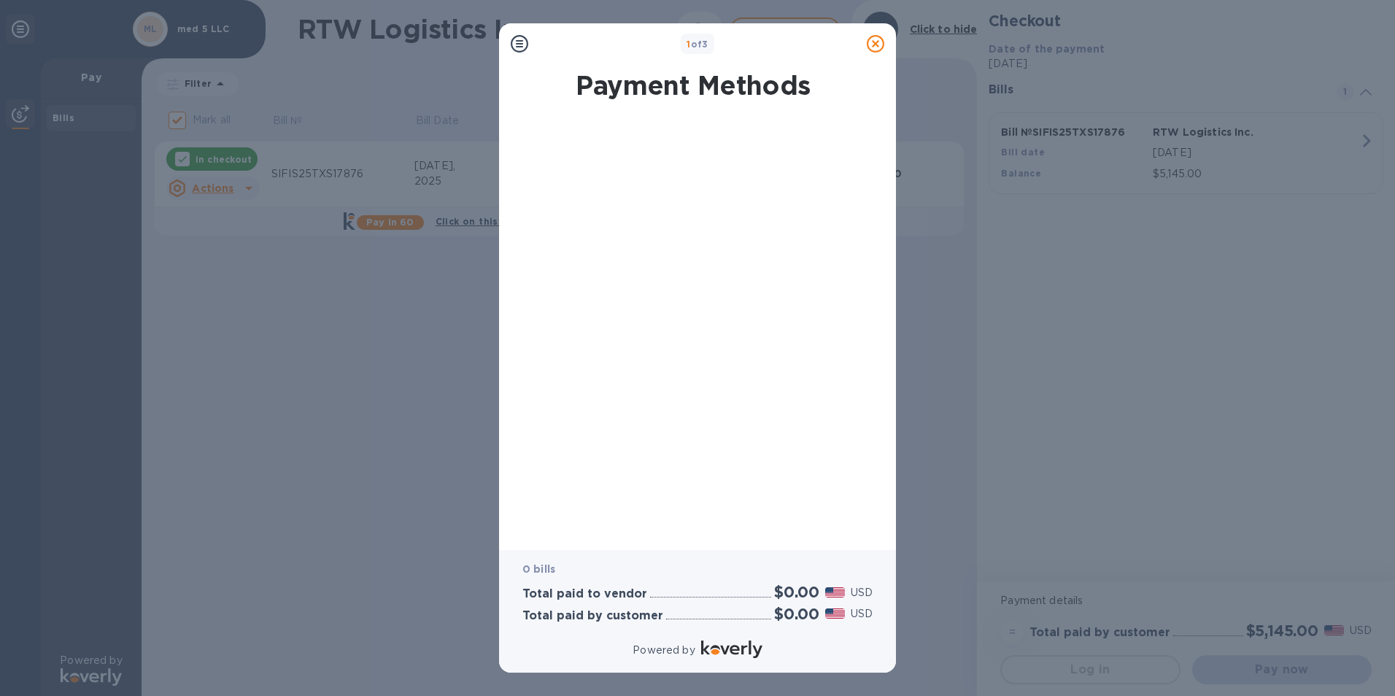
click at [516, 42] on icon at bounding box center [520, 44] width 18 height 18
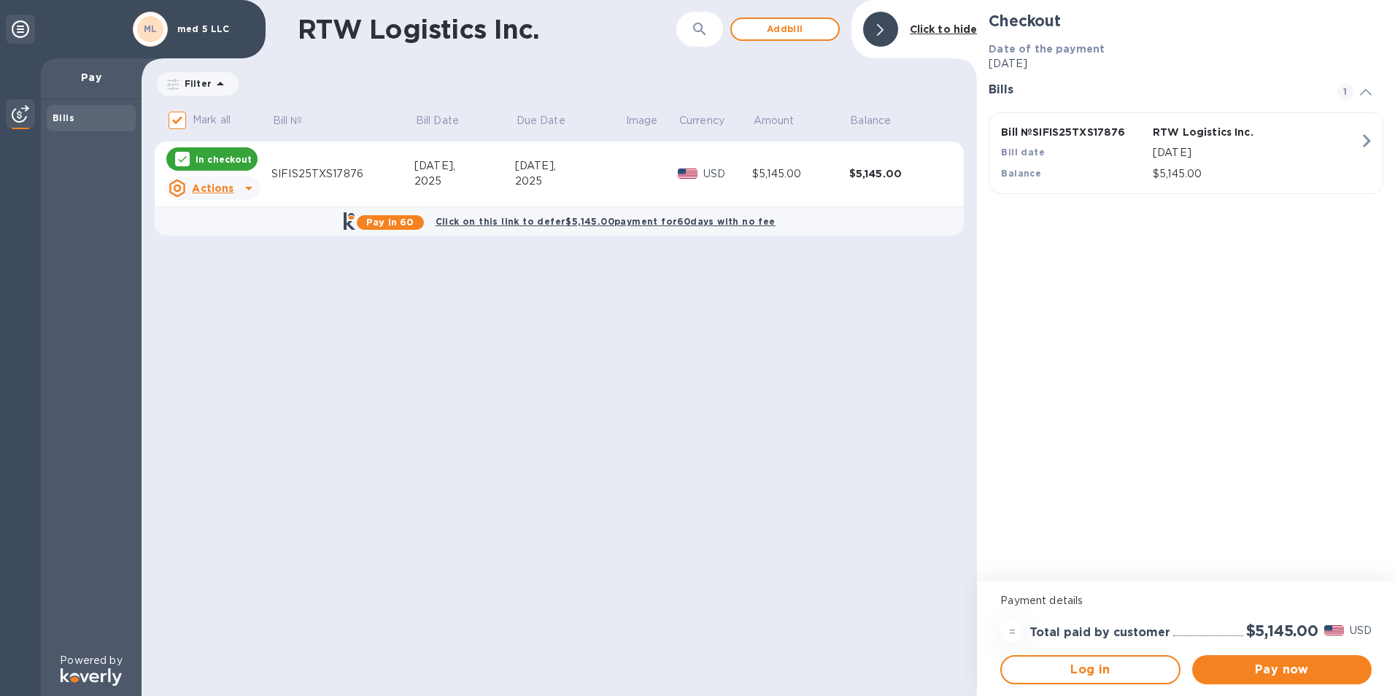
click at [923, 34] on b "Click to hide" at bounding box center [944, 29] width 68 height 12
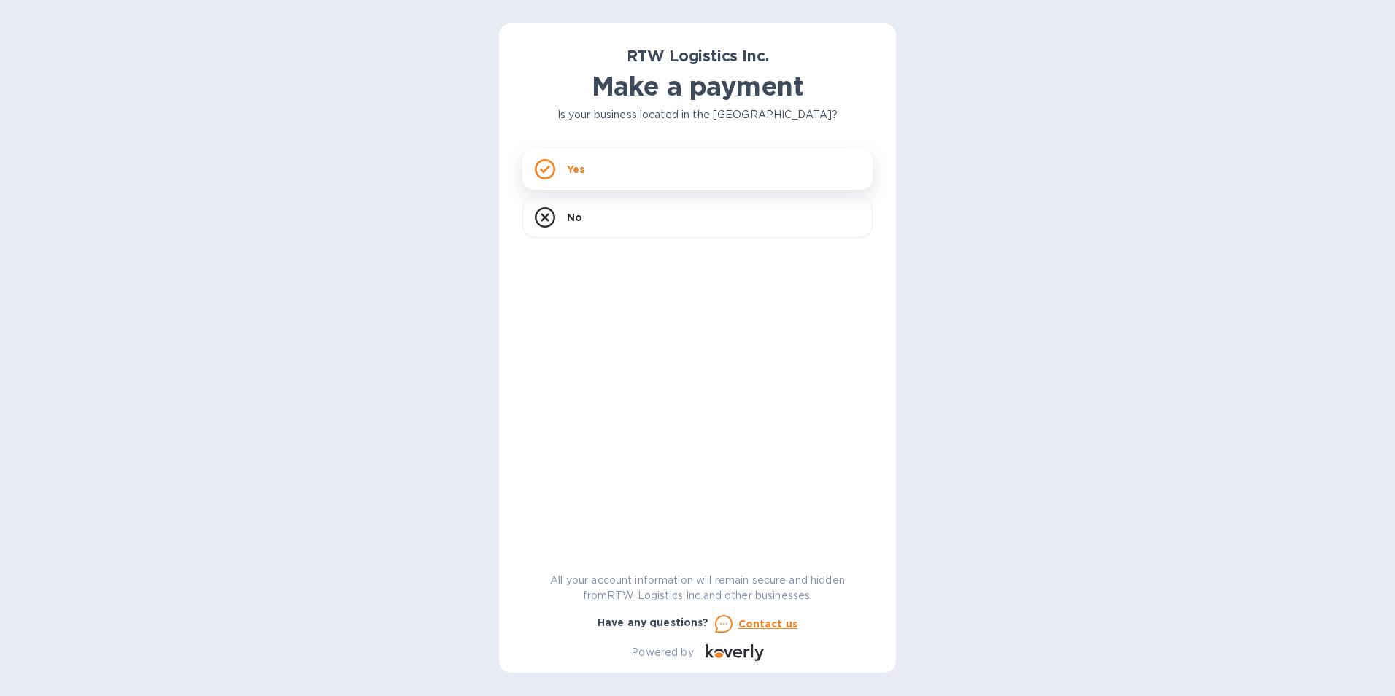
click at [571, 174] on p "Yes" at bounding box center [576, 169] width 18 height 15
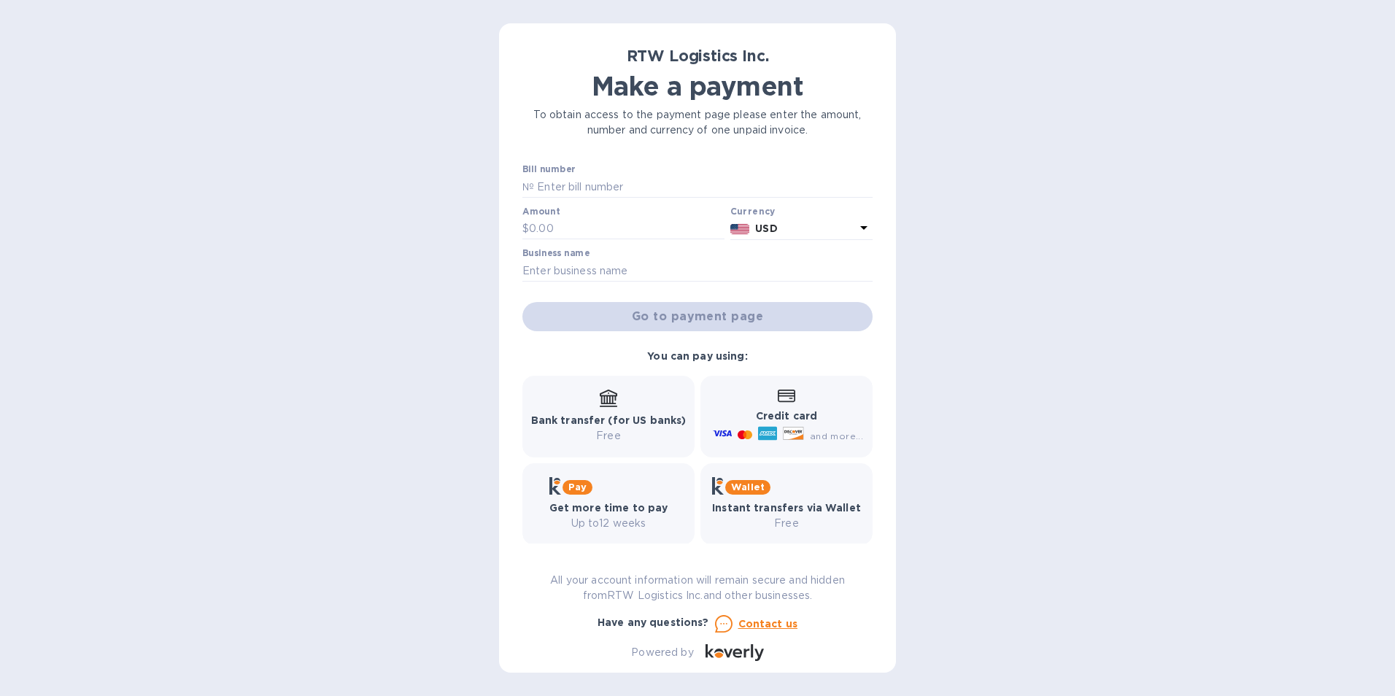
click at [745, 417] on p "Credit card" at bounding box center [786, 415] width 153 height 15
click at [615, 185] on input "text" at bounding box center [703, 187] width 338 height 22
type input "SIFIS25TXS17876"
type input "5,145"
type input "med 5 LLC"
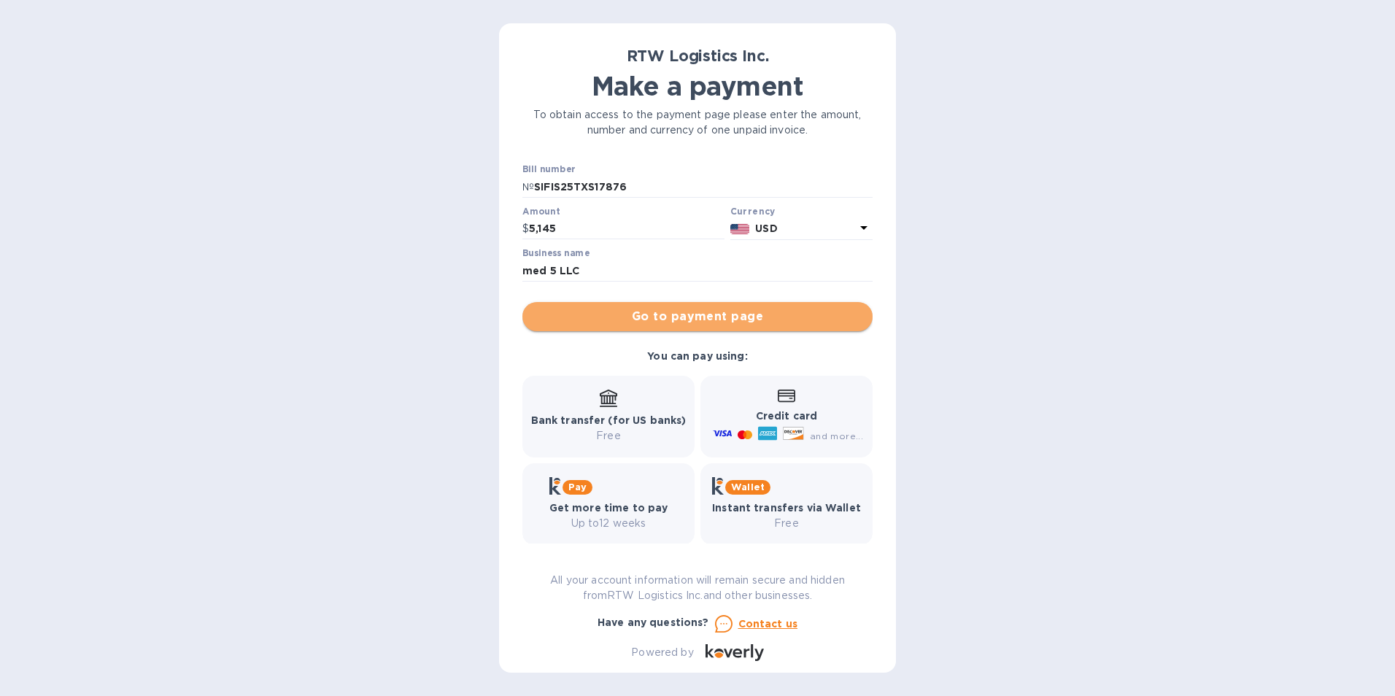
click at [704, 321] on span "Go to payment page" at bounding box center [697, 317] width 327 height 18
